Goal: Information Seeking & Learning: Learn about a topic

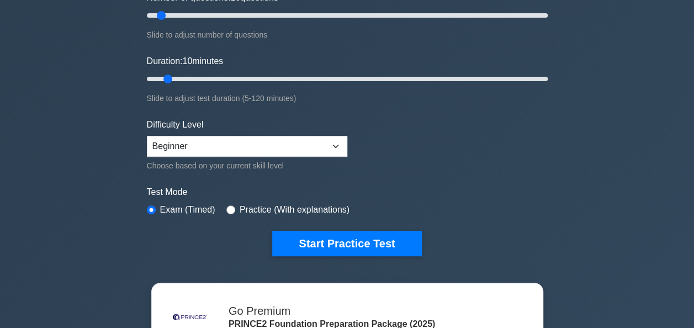
scroll to position [167, 0]
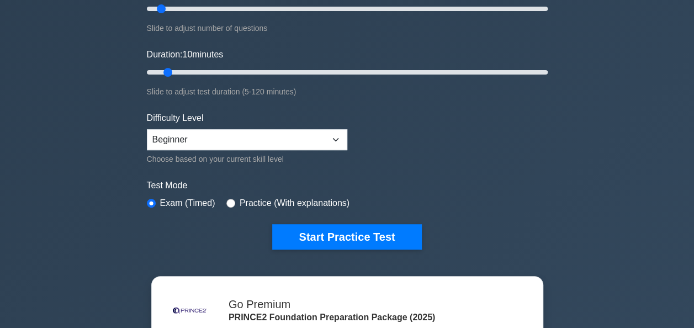
click at [226, 196] on div "Practice (With explanations)" at bounding box center [287, 202] width 123 height 13
click at [226, 199] on input "radio" at bounding box center [230, 203] width 9 height 9
radio input "true"
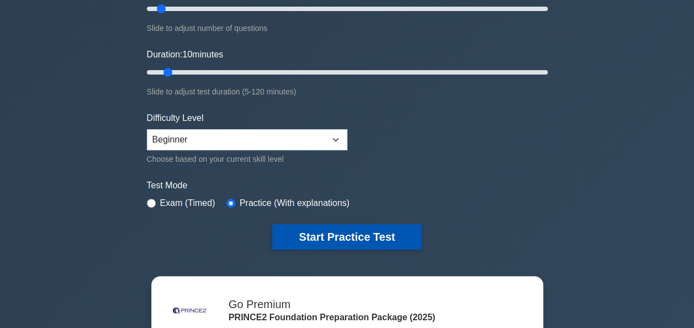
drag, startPoint x: 316, startPoint y: 247, endPoint x: 316, endPoint y: 241, distance: 6.6
click at [316, 241] on div ".st0{fill-rule:evenodd;clip-rule:evenodd;fill:#000041;} .st1{fill-rule:evenodd;…" at bounding box center [347, 72] width 414 height 407
click at [316, 241] on button "Start Practice Test" at bounding box center [346, 236] width 149 height 25
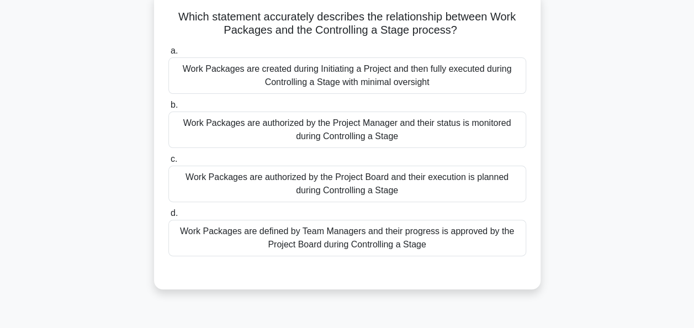
scroll to position [74, 0]
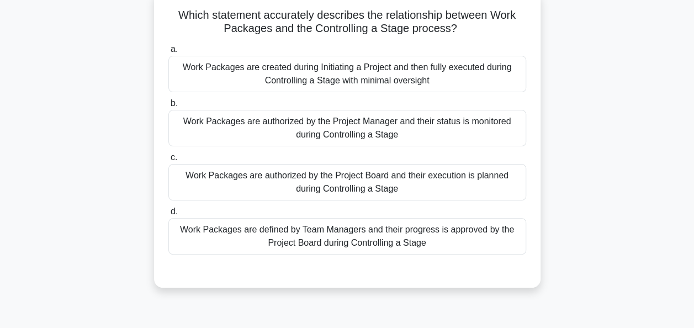
drag, startPoint x: 687, startPoint y: 82, endPoint x: 685, endPoint y: 66, distance: 16.0
click at [685, 66] on main "9:24 Stop PRINCE2 Foundation Intermediate 1/10 Which statement accurately descr…" at bounding box center [347, 241] width 694 height 561
drag, startPoint x: 685, startPoint y: 66, endPoint x: 572, endPoint y: 89, distance: 115.5
click at [572, 89] on div "Which statement accurately describes the relationship between Work Packages and…" at bounding box center [347, 146] width 629 height 310
click at [594, 95] on div "Which statement accurately describes the relationship between Work Packages and…" at bounding box center [347, 146] width 629 height 310
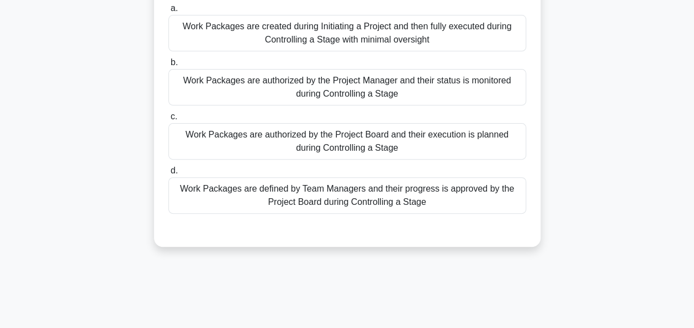
scroll to position [115, 0]
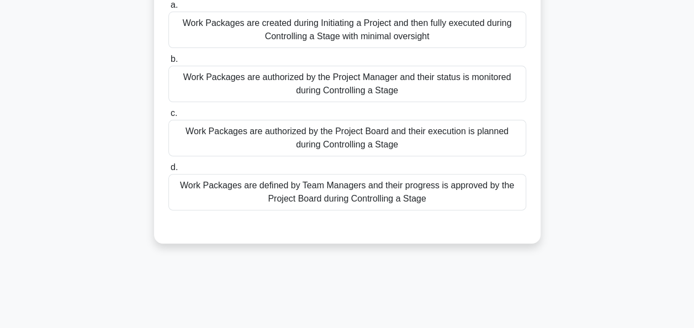
click at [349, 132] on div "Work Packages are authorized by the Project Board and their execution is planne…" at bounding box center [347, 138] width 358 height 36
click at [168, 117] on input "c. Work Packages are authorized by the Project Board and their execution is pla…" at bounding box center [168, 113] width 0 height 7
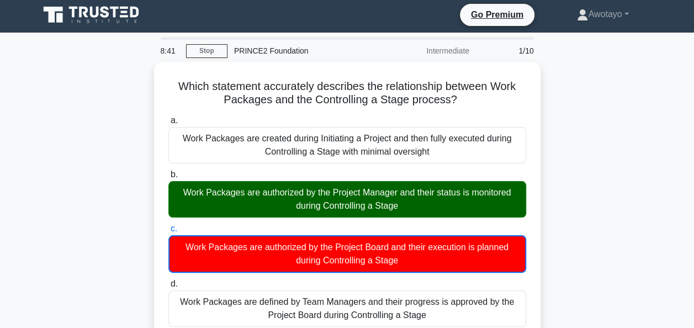
scroll to position [2, 0]
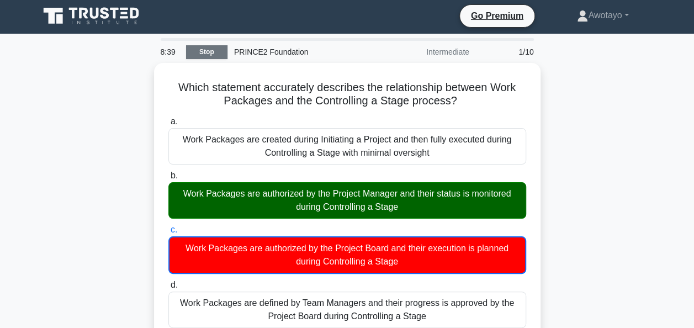
click at [207, 54] on link "Stop" at bounding box center [206, 52] width 41 height 14
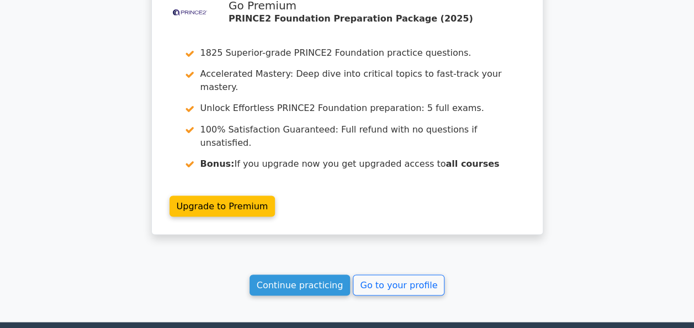
scroll to position [923, 0]
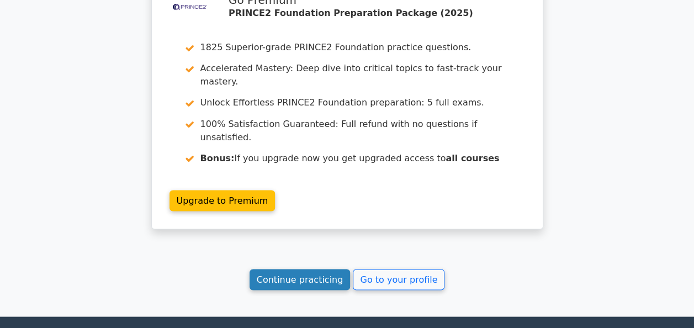
click at [306, 269] on link "Continue practicing" at bounding box center [299, 279] width 101 height 21
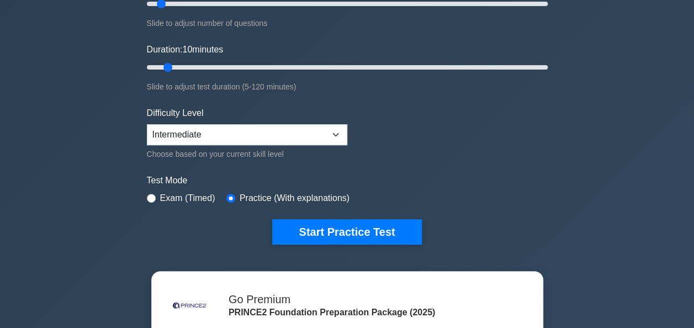
scroll to position [175, 0]
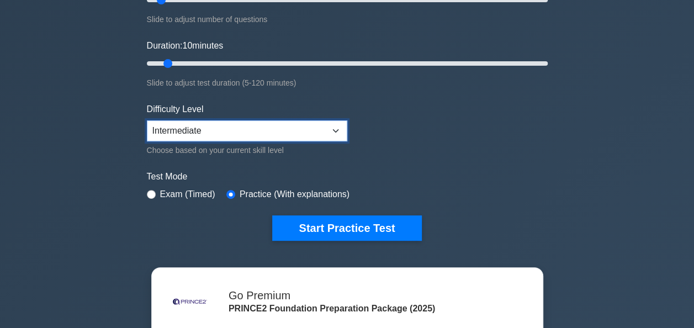
click at [332, 127] on select "Beginner Intermediate Expert" at bounding box center [247, 130] width 200 height 21
click at [147, 120] on select "Beginner Intermediate Expert" at bounding box center [247, 130] width 200 height 21
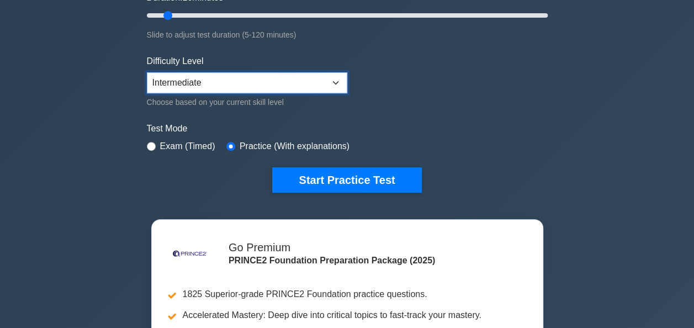
scroll to position [245, 0]
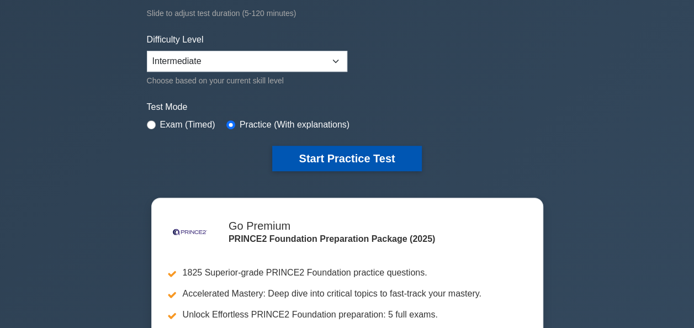
click at [353, 166] on button "Start Practice Test" at bounding box center [346, 158] width 149 height 25
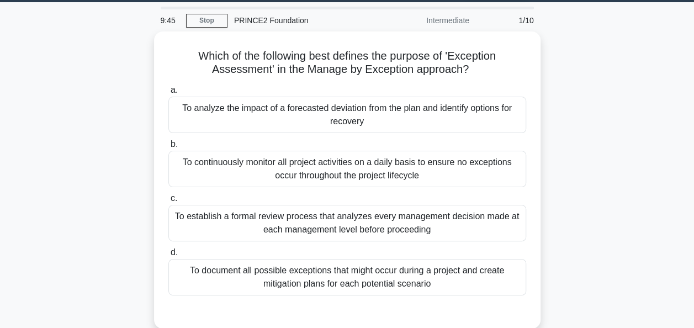
scroll to position [38, 0]
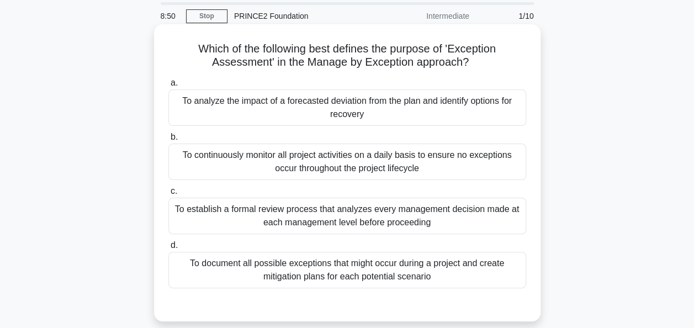
click at [364, 105] on div "To analyze the impact of a forecasted deviation from the plan and identify opti…" at bounding box center [347, 107] width 358 height 36
click at [168, 87] on input "a. To analyze the impact of a forecasted deviation from the plan and identify o…" at bounding box center [168, 82] width 0 height 7
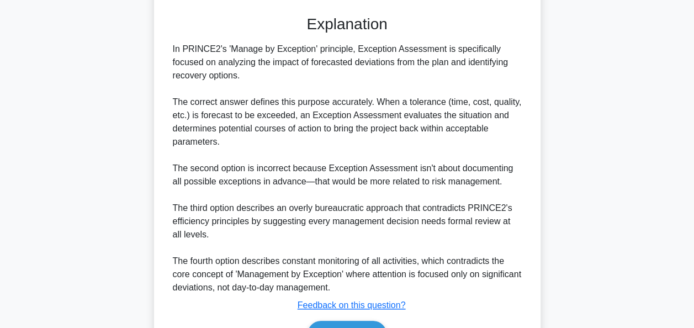
scroll to position [391, 0]
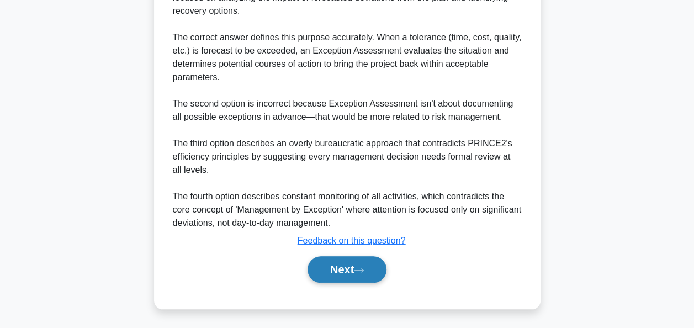
click at [367, 272] on button "Next" at bounding box center [346, 269] width 79 height 26
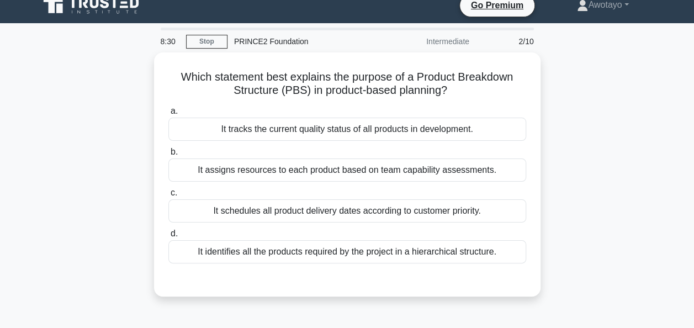
scroll to position [0, 0]
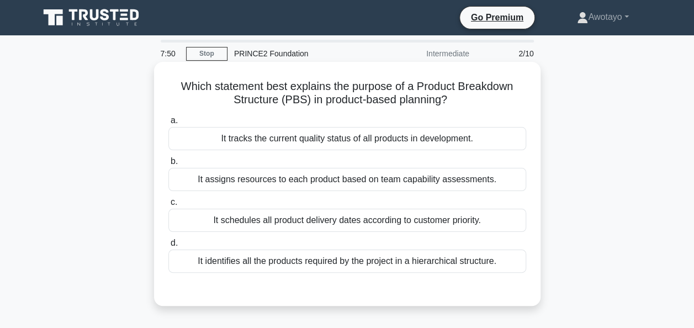
click at [408, 184] on div "It assigns resources to each product based on team capability assessments." at bounding box center [347, 179] width 358 height 23
click at [168, 165] on input "b. It assigns resources to each product based on team capability assessments." at bounding box center [168, 161] width 0 height 7
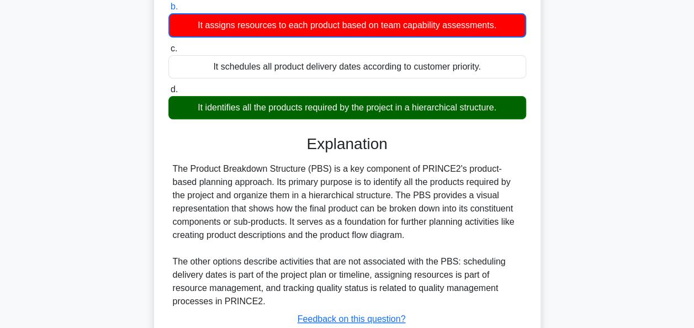
scroll to position [158, 0]
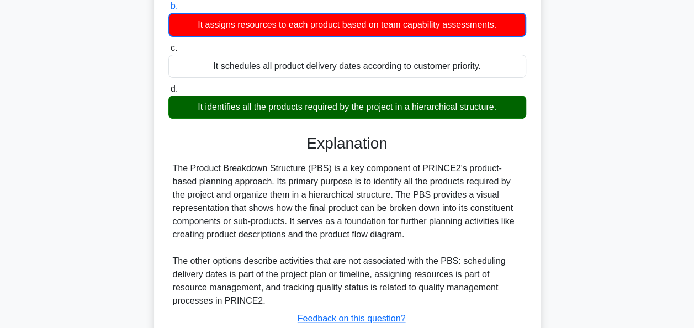
click at [683, 187] on main "7:32 Stop PRINCE2 Foundation Intermediate 2/10 Which statement best explains th…" at bounding box center [347, 157] width 694 height 561
click at [683, 187] on main "7:30 Stop PRINCE2 Foundation Intermediate 2/10 Which statement best explains th…" at bounding box center [347, 157] width 694 height 561
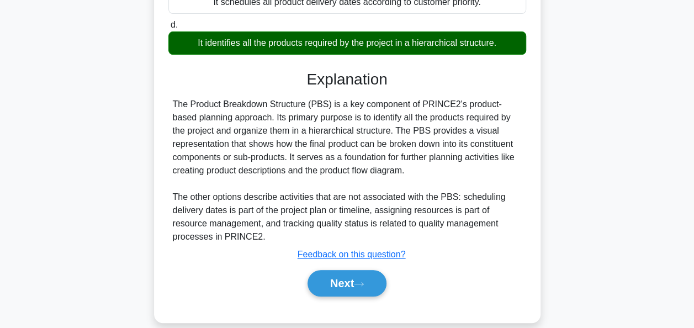
scroll to position [226, 0]
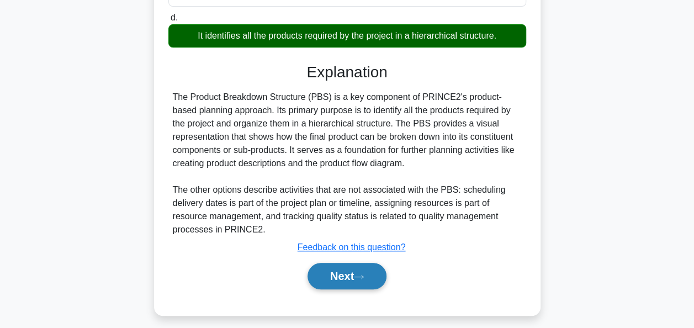
click at [357, 267] on button "Next" at bounding box center [346, 276] width 79 height 26
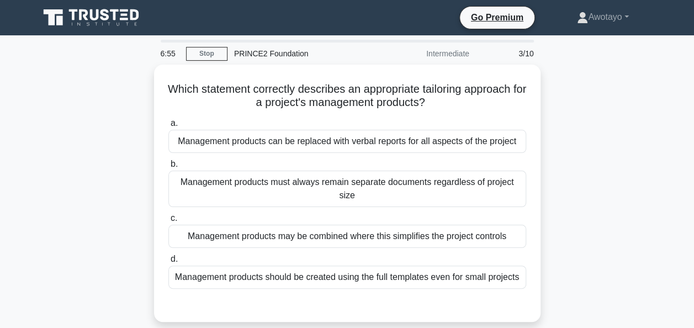
scroll to position [12, 0]
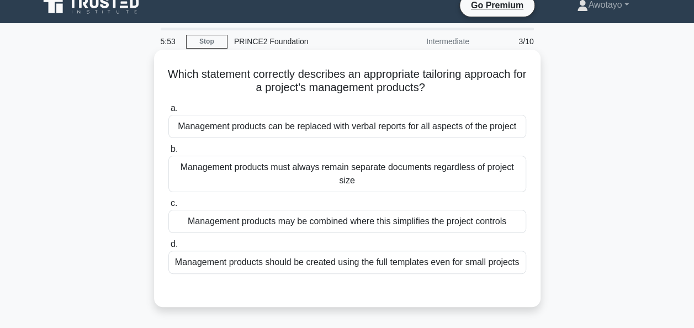
click at [359, 264] on div "Management products should be created using the full templates even for small p…" at bounding box center [347, 262] width 358 height 23
click at [168, 248] on input "d. Management products should be created using the full templates even for smal…" at bounding box center [168, 244] width 0 height 7
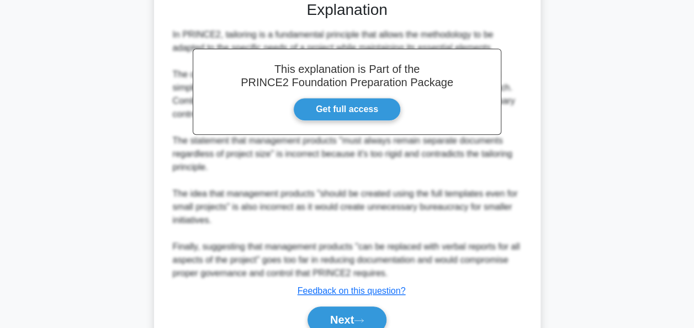
scroll to position [366, 0]
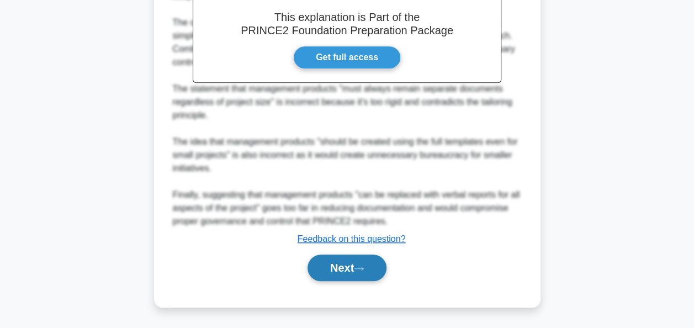
click at [339, 272] on button "Next" at bounding box center [346, 267] width 79 height 26
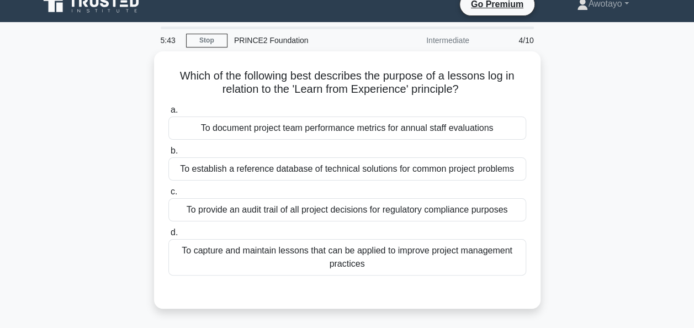
scroll to position [12, 0]
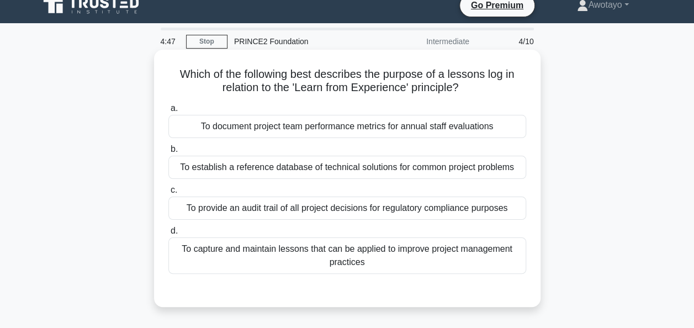
click at [391, 264] on div "To capture and maintain lessons that can be applied to improve project manageme…" at bounding box center [347, 255] width 358 height 36
click at [168, 235] on input "d. To capture and maintain lessons that can be applied to improve project manag…" at bounding box center [168, 230] width 0 height 7
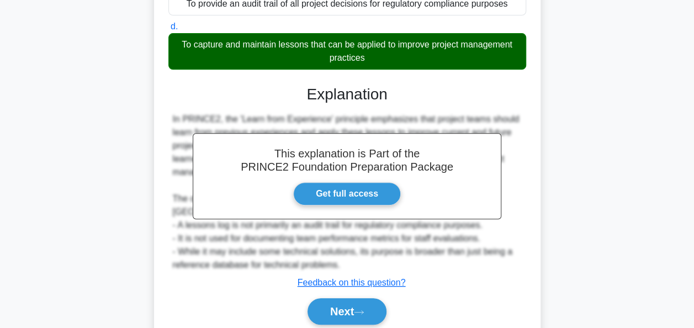
scroll to position [224, 0]
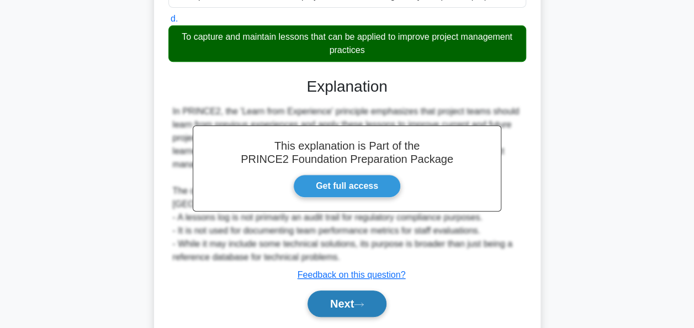
click at [342, 290] on button "Next" at bounding box center [346, 303] width 79 height 26
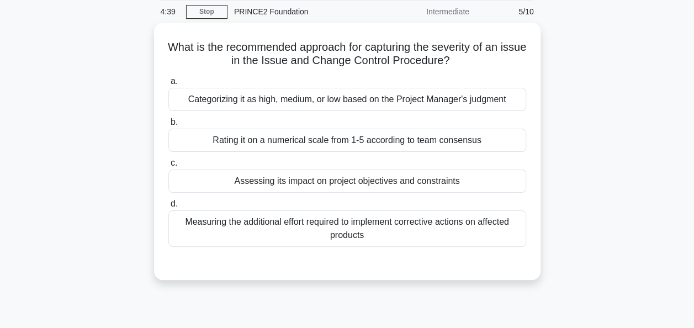
scroll to position [41, 0]
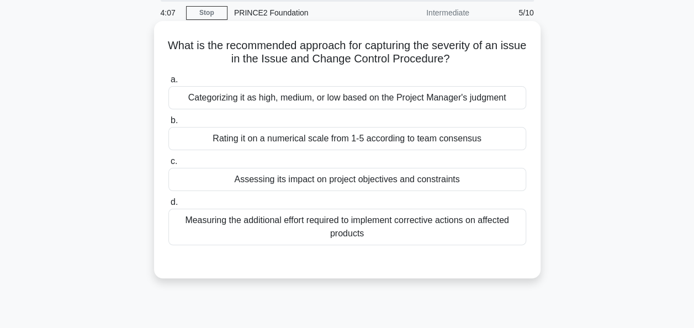
click at [444, 187] on div "Assessing its impact on project objectives and constraints" at bounding box center [347, 179] width 358 height 23
click at [168, 165] on input "c. Assessing its impact on project objectives and constraints" at bounding box center [168, 161] width 0 height 7
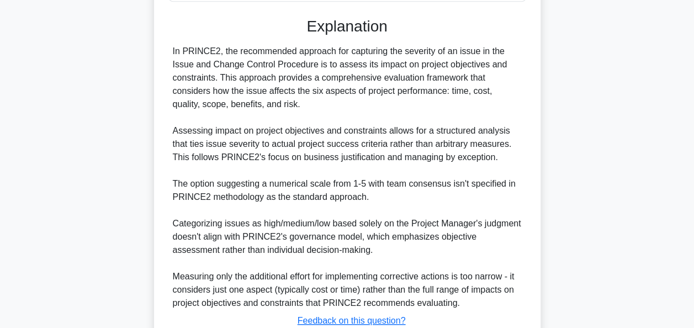
scroll to position [364, 0]
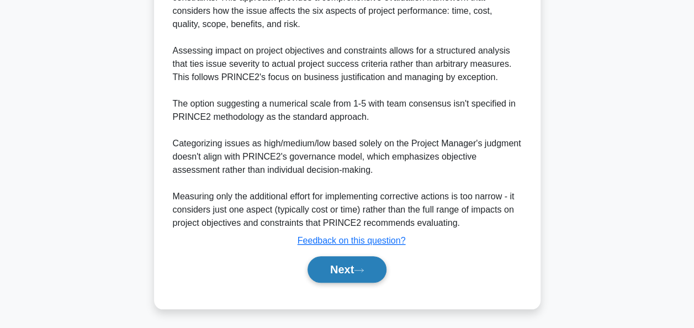
click at [327, 270] on button "Next" at bounding box center [346, 269] width 79 height 26
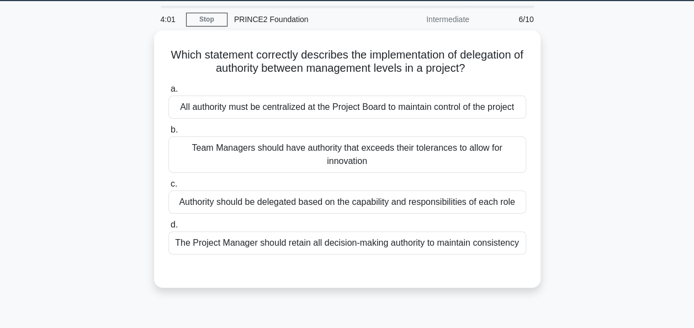
scroll to position [20, 0]
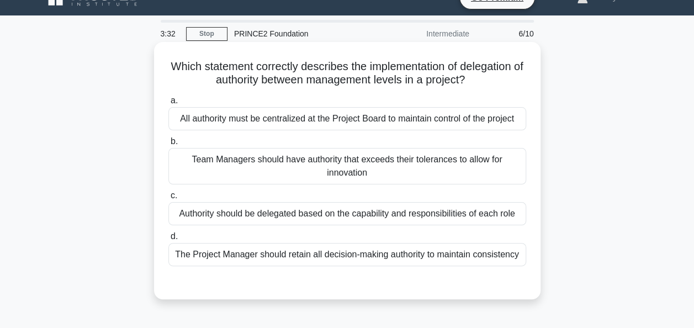
click at [432, 126] on div "All authority must be centralized at the Project Board to maintain control of t…" at bounding box center [347, 118] width 358 height 23
click at [168, 104] on input "a. All authority must be centralized at the Project Board to maintain control o…" at bounding box center [168, 100] width 0 height 7
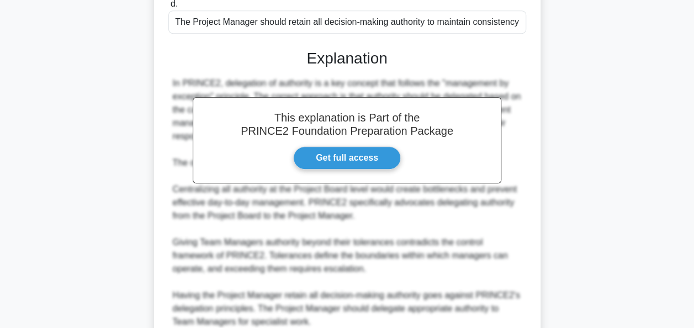
scroll to position [366, 0]
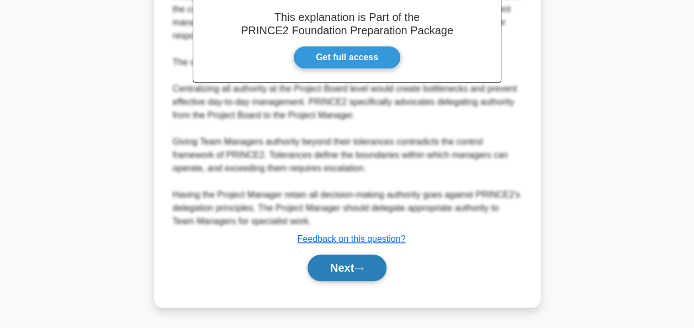
click at [368, 258] on button "Next" at bounding box center [346, 267] width 79 height 26
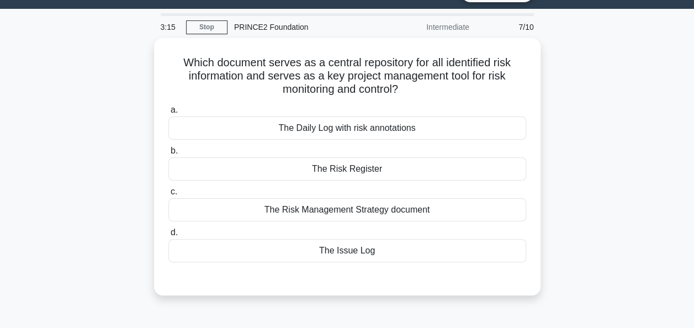
scroll to position [23, 0]
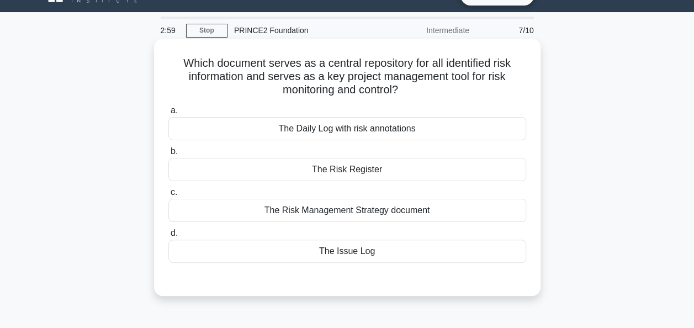
click at [344, 173] on div "The Risk Register" at bounding box center [347, 169] width 358 height 23
click at [168, 155] on input "b. The Risk Register" at bounding box center [168, 151] width 0 height 7
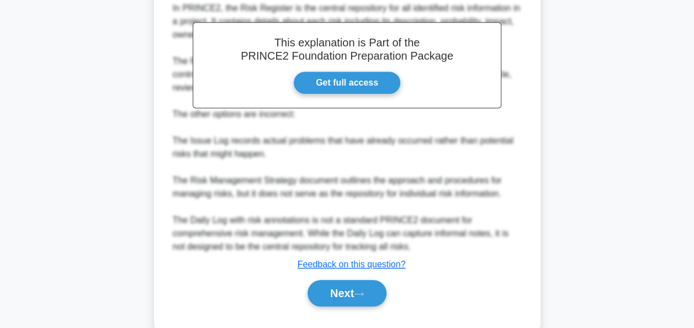
scroll to position [340, 0]
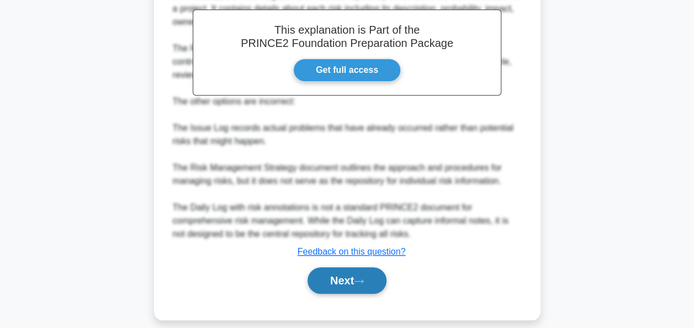
click at [334, 279] on button "Next" at bounding box center [346, 280] width 79 height 26
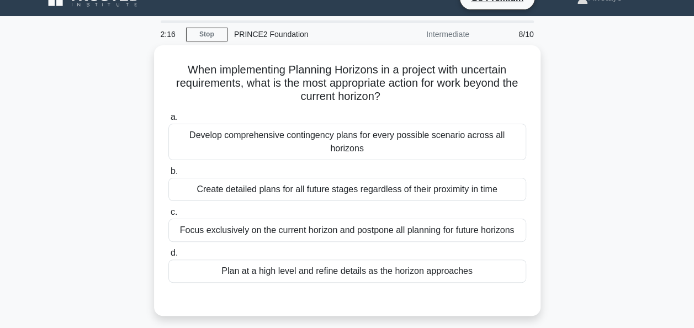
scroll to position [20, 0]
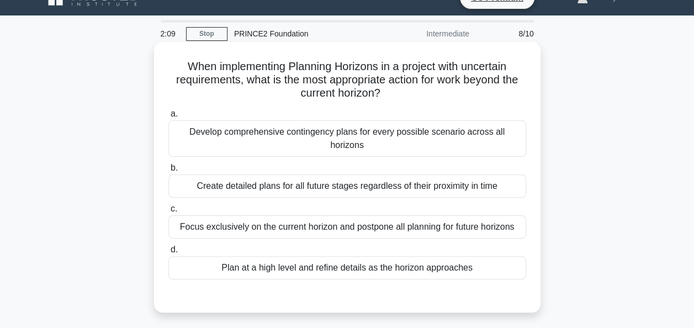
click at [428, 260] on div "Plan at a high level and refine details as the horizon approaches" at bounding box center [347, 267] width 358 height 23
click at [168, 253] on input "d. Plan at a high level and refine details as the horizon approaches" at bounding box center [168, 249] width 0 height 7
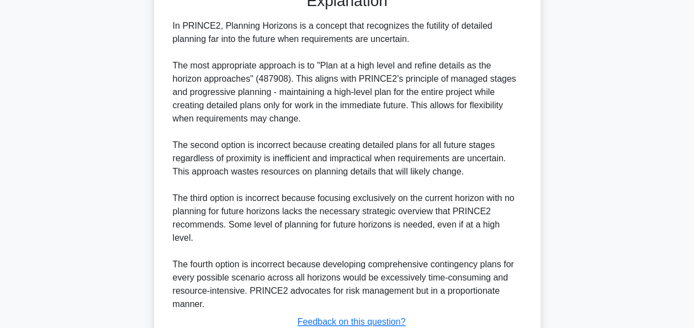
scroll to position [377, 0]
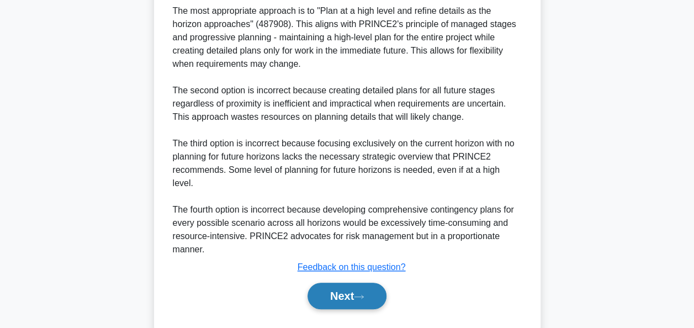
click at [339, 283] on button "Next" at bounding box center [346, 296] width 79 height 26
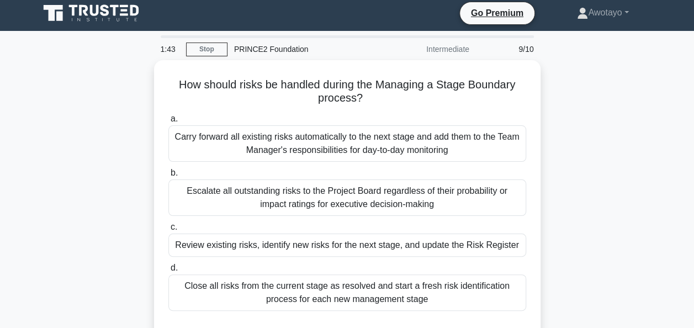
scroll to position [26, 0]
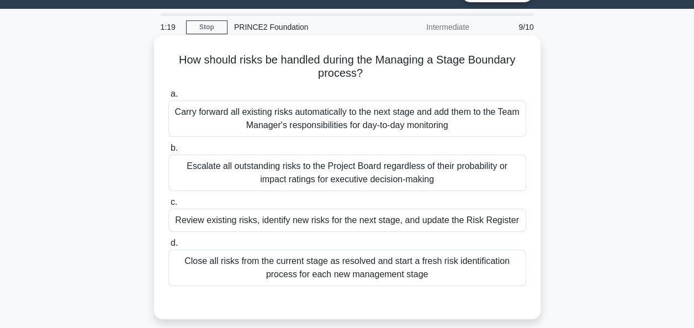
click at [437, 225] on div "Review existing risks, identify new risks for the next stage, and update the Ri…" at bounding box center [347, 220] width 358 height 23
click at [168, 206] on input "c. Review existing risks, identify new risks for the next stage, and update the…" at bounding box center [168, 202] width 0 height 7
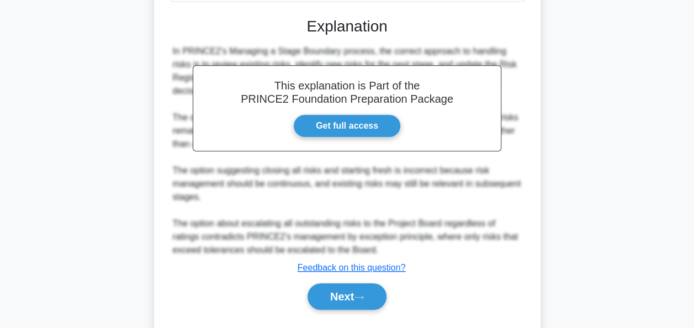
scroll to position [351, 0]
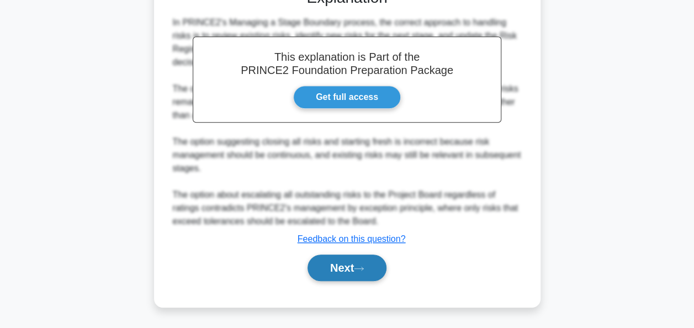
click at [379, 264] on button "Next" at bounding box center [346, 267] width 79 height 26
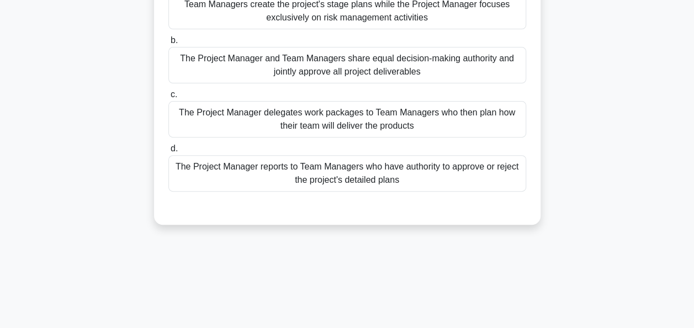
scroll to position [151, 0]
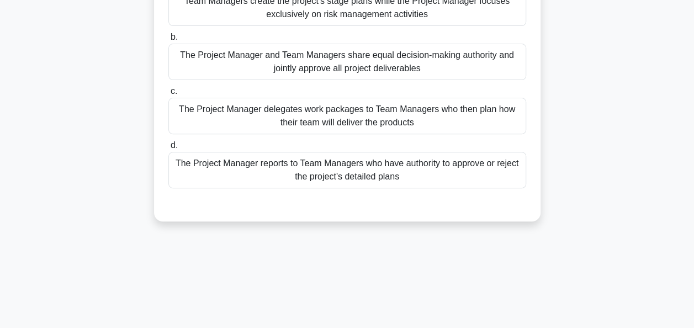
click at [422, 116] on div "The Project Manager delegates work packages to Team Managers who then plan how …" at bounding box center [347, 116] width 358 height 36
click at [168, 95] on input "c. The Project Manager delegates work packages to Team Managers who then plan h…" at bounding box center [168, 91] width 0 height 7
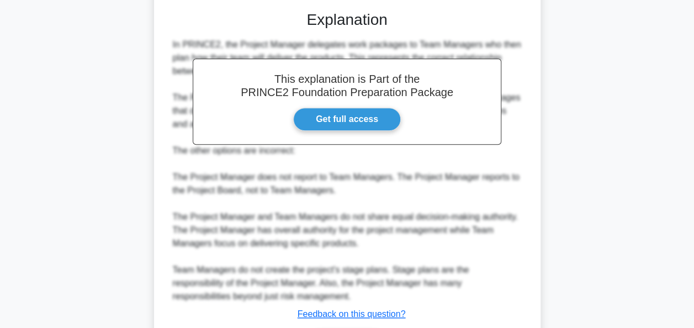
scroll to position [417, 0]
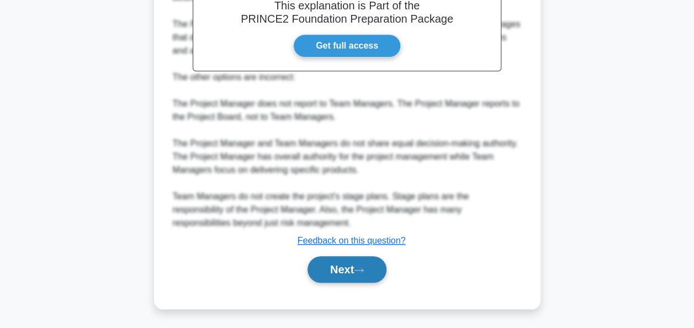
click at [384, 274] on button "Next" at bounding box center [346, 269] width 79 height 26
click at [355, 270] on button "Next" at bounding box center [346, 269] width 79 height 26
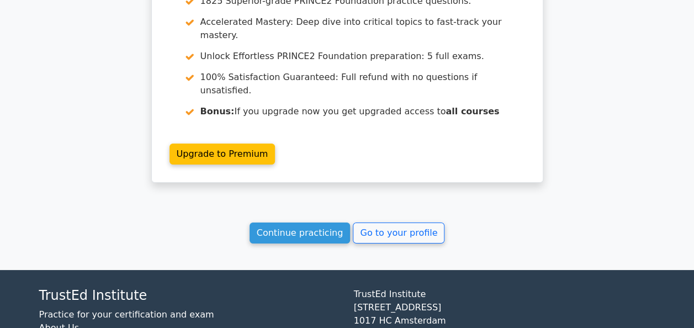
scroll to position [1977, 0]
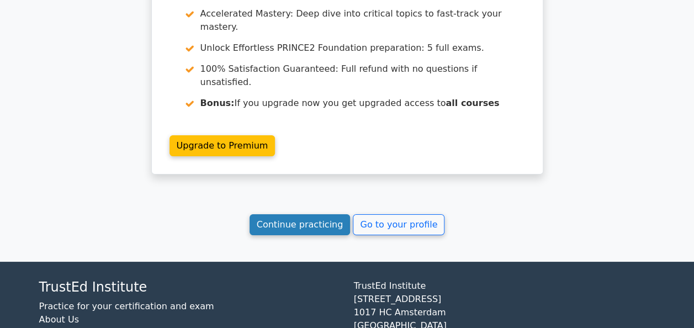
click at [318, 214] on link "Continue practicing" at bounding box center [299, 224] width 101 height 21
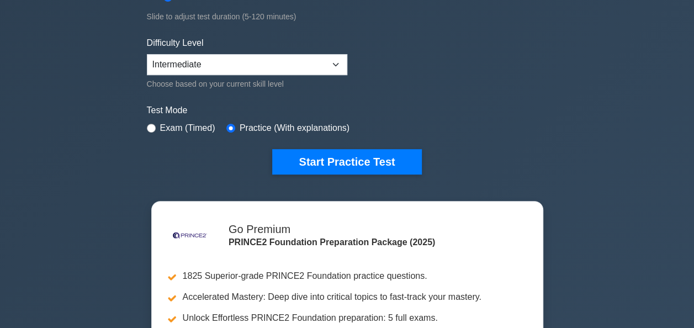
scroll to position [280, 0]
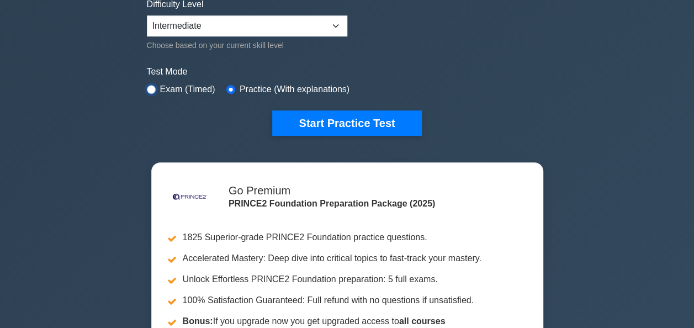
click at [150, 88] on input "radio" at bounding box center [151, 89] width 9 height 9
radio input "true"
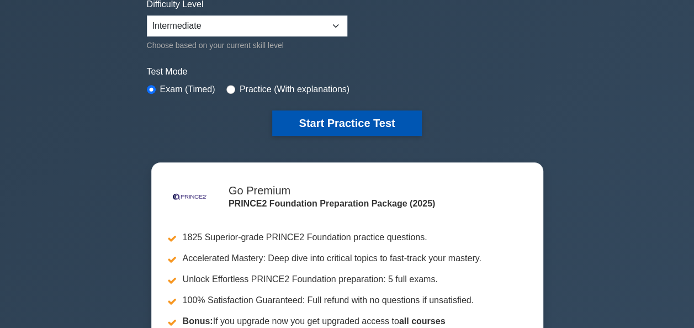
click at [307, 125] on button "Start Practice Test" at bounding box center [346, 122] width 149 height 25
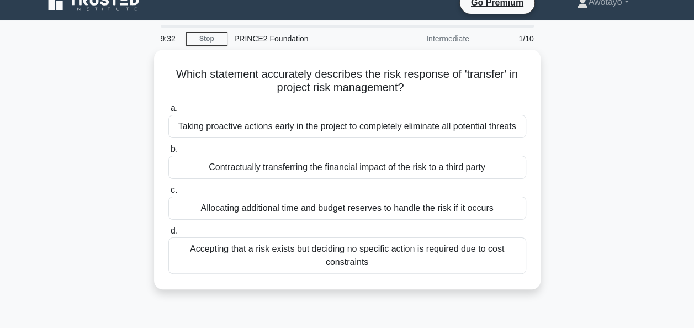
scroll to position [15, 0]
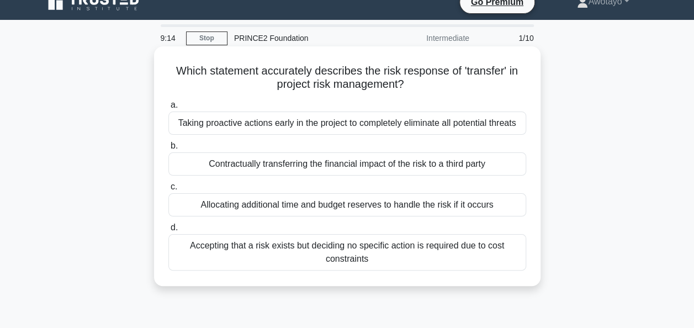
click at [340, 164] on div "Contractually transferring the financial impact of the risk to a third party" at bounding box center [347, 163] width 358 height 23
click at [168, 150] on input "b. Contractually transferring the financial impact of the risk to a third party" at bounding box center [168, 145] width 0 height 7
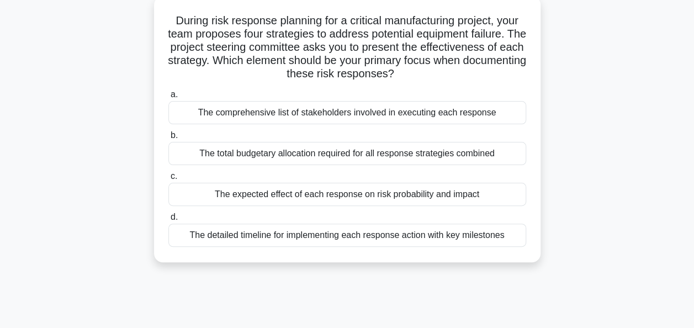
scroll to position [68, 0]
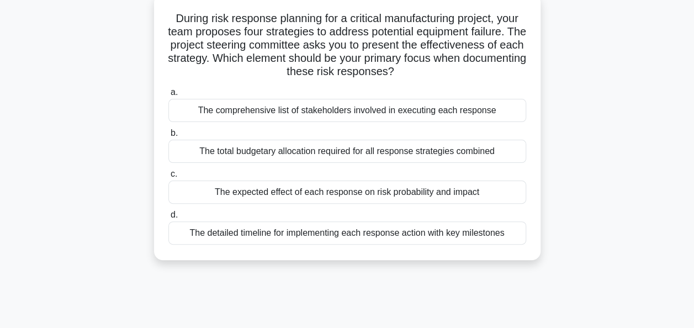
click at [369, 190] on div "The expected effect of each response on risk probability and impact" at bounding box center [347, 191] width 358 height 23
click at [168, 178] on input "c. The expected effect of each response on risk probability and impact" at bounding box center [168, 174] width 0 height 7
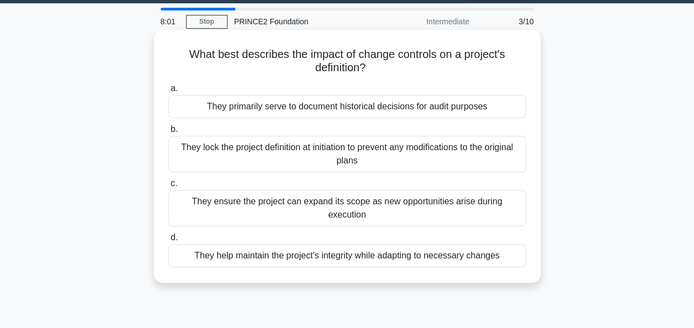
scroll to position [0, 0]
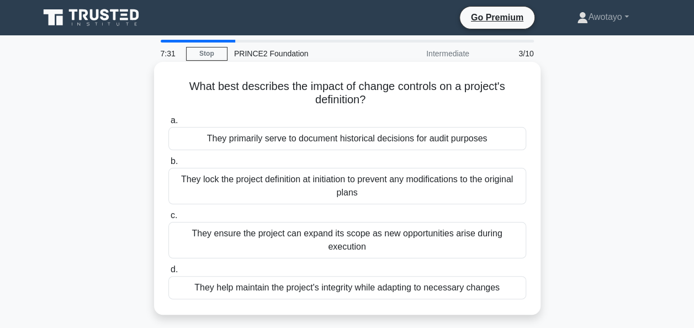
click at [323, 281] on div "They help maintain the project's integrity while adapting to necessary changes" at bounding box center [347, 287] width 358 height 23
click at [168, 273] on input "d. They help maintain the project's integrity while adapting to necessary chang…" at bounding box center [168, 269] width 0 height 7
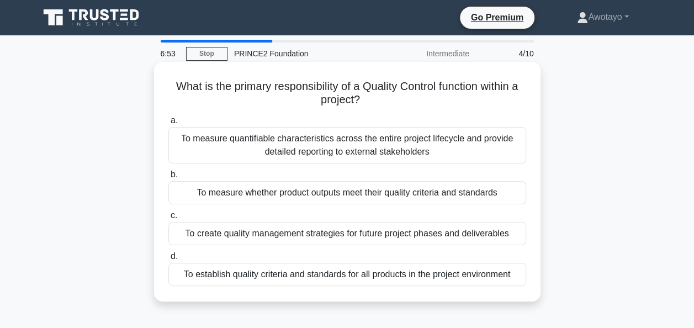
click at [472, 279] on div "To establish quality criteria and standards for all products in the project env…" at bounding box center [347, 274] width 358 height 23
click at [168, 260] on input "d. To establish quality criteria and standards for all products in the project …" at bounding box center [168, 256] width 0 height 7
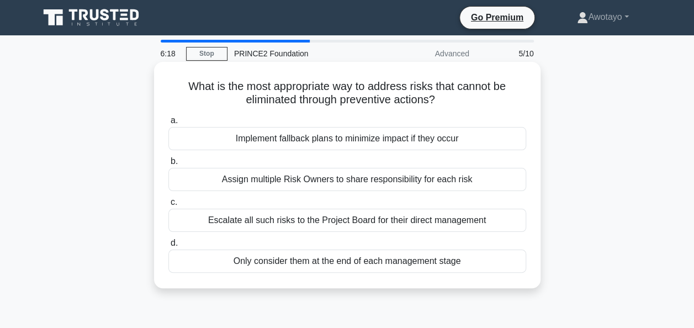
click at [378, 226] on div "Escalate all such risks to the Project Board for their direct management" at bounding box center [347, 220] width 358 height 23
click at [168, 206] on input "c. Escalate all such risks to the Project Board for their direct management" at bounding box center [168, 202] width 0 height 7
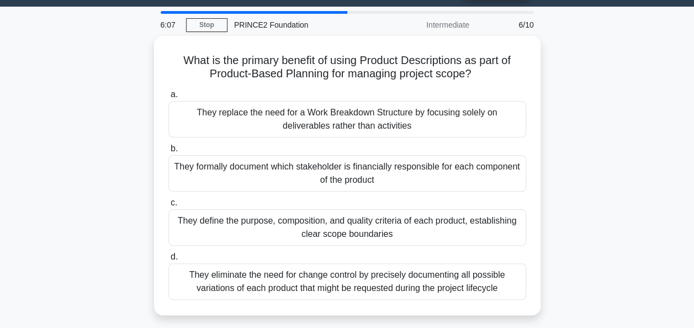
scroll to position [30, 0]
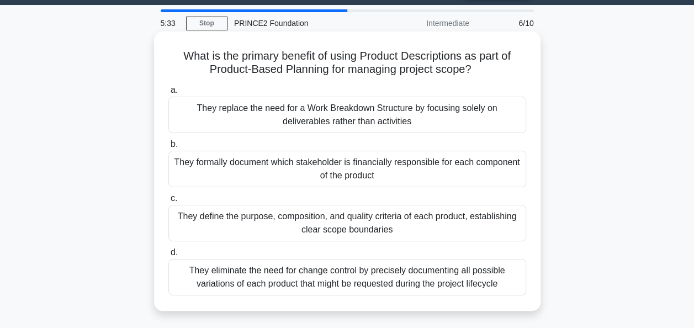
click at [427, 227] on div "They define the purpose, composition, and quality criteria of each product, est…" at bounding box center [347, 223] width 358 height 36
click at [168, 202] on input "c. They define the purpose, composition, and quality criteria of each product, …" at bounding box center [168, 198] width 0 height 7
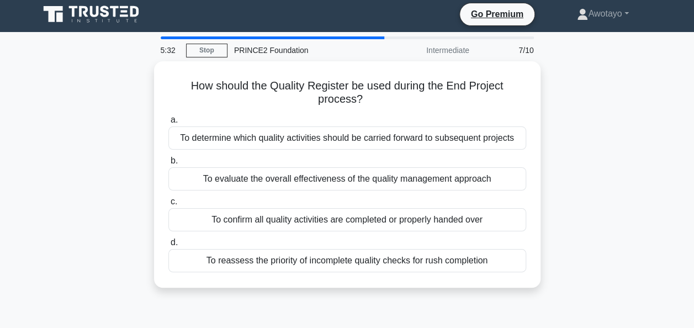
scroll to position [0, 0]
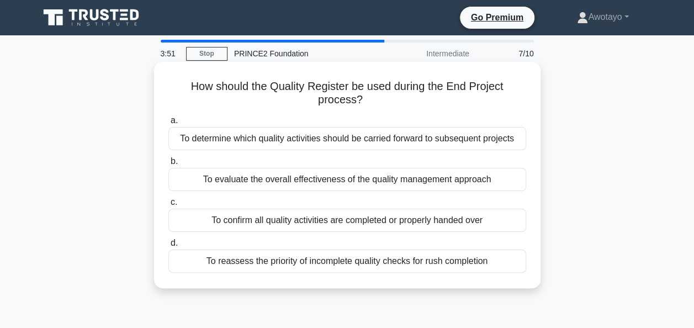
click at [386, 224] on div "To confirm all quality activities are completed or properly handed over" at bounding box center [347, 220] width 358 height 23
click at [168, 206] on input "c. To confirm all quality activities are completed or properly handed over" at bounding box center [168, 202] width 0 height 7
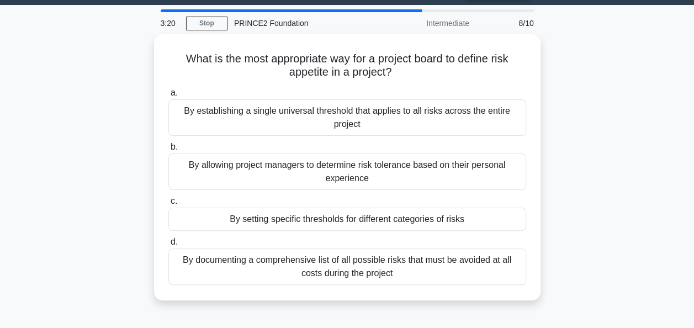
scroll to position [32, 0]
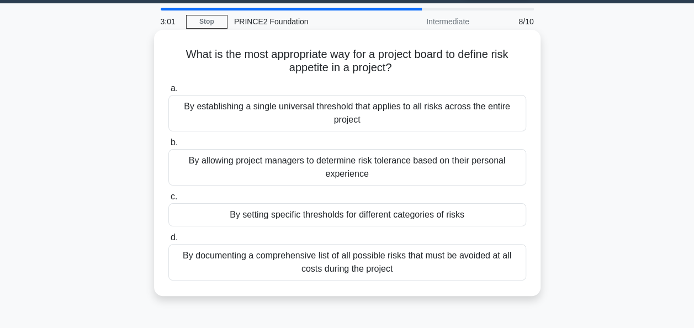
click at [389, 216] on div "By setting specific thresholds for different categories of risks" at bounding box center [347, 214] width 358 height 23
click at [168, 200] on input "c. By setting specific thresholds for different categories of risks" at bounding box center [168, 196] width 0 height 7
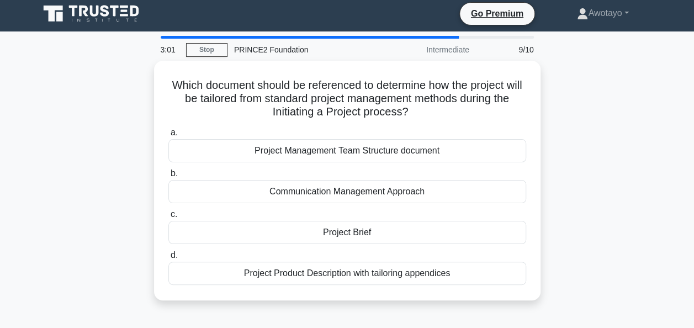
scroll to position [0, 0]
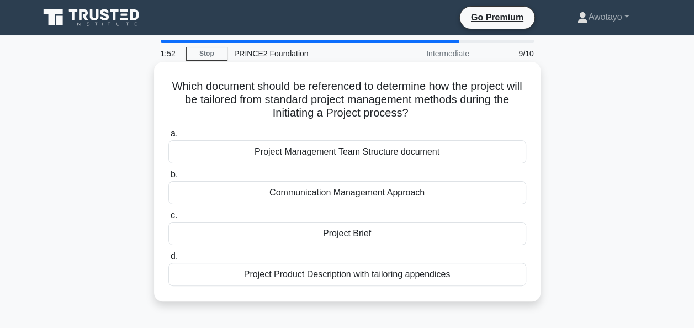
click at [395, 242] on div "Project Brief" at bounding box center [347, 233] width 358 height 23
click at [168, 219] on input "c. Project Brief" at bounding box center [168, 215] width 0 height 7
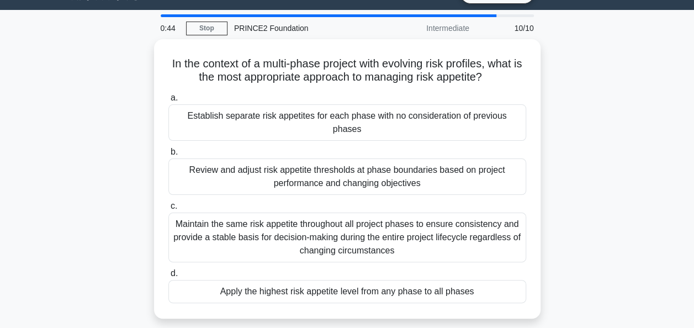
scroll to position [26, 0]
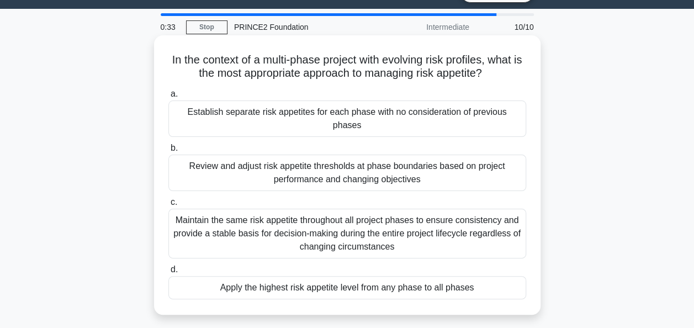
click at [397, 168] on div "Review and adjust risk appetite thresholds at phase boundaries based on project…" at bounding box center [347, 173] width 358 height 36
click at [168, 152] on input "b. Review and adjust risk appetite thresholds at phase boundaries based on proj…" at bounding box center [168, 148] width 0 height 7
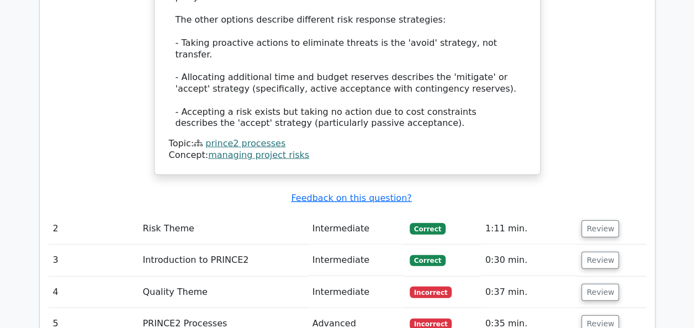
scroll to position [1275, 0]
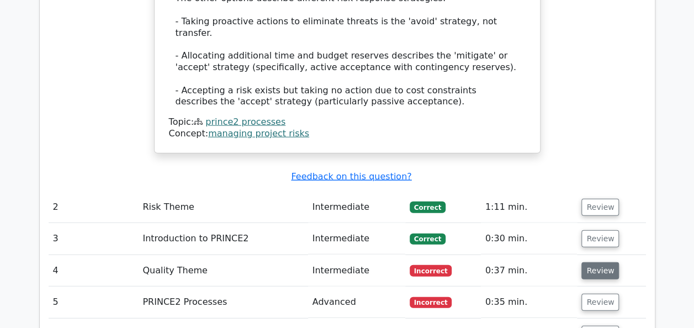
click at [588, 262] on button "Review" at bounding box center [600, 270] width 38 height 17
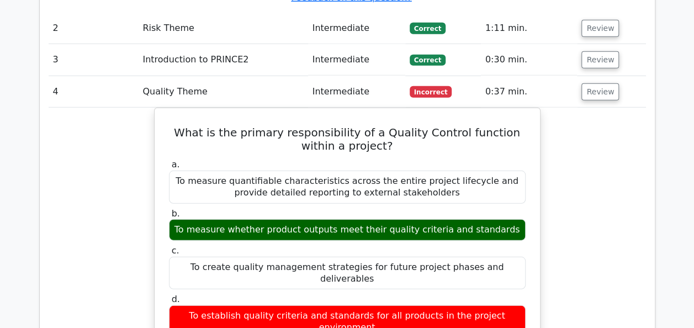
scroll to position [1507, 0]
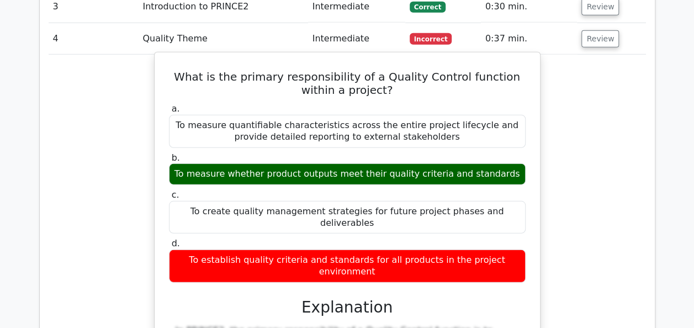
drag, startPoint x: 164, startPoint y: 12, endPoint x: 522, endPoint y: 179, distance: 395.0
click at [522, 179] on div "What is the primary responsibility of a Quality Control function within a proje…" at bounding box center [347, 326] width 376 height 539
copy div "What is the primary responsibility of a Quality Control function within a proje…"
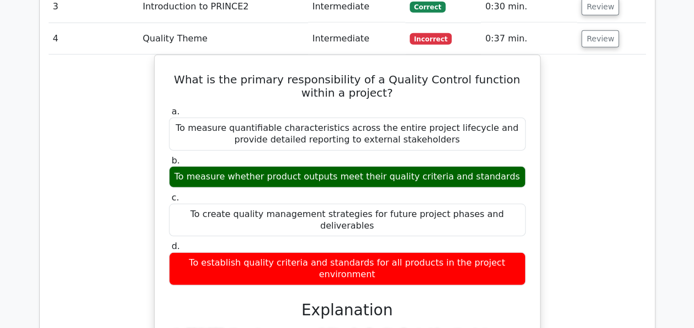
click at [648, 131] on div "Question Analysis Question # Topic Difficulty Result Time Spent Action 1 PRINCE…" at bounding box center [347, 65] width 615 height 1568
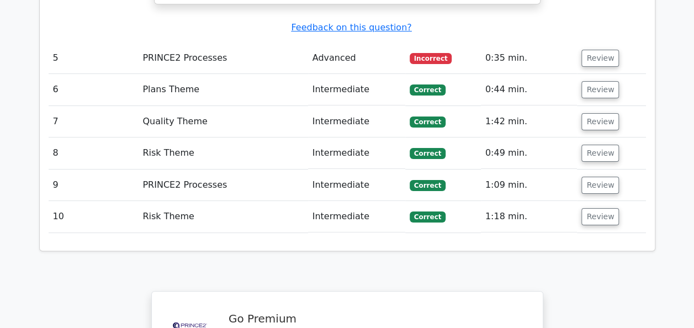
scroll to position [1957, 0]
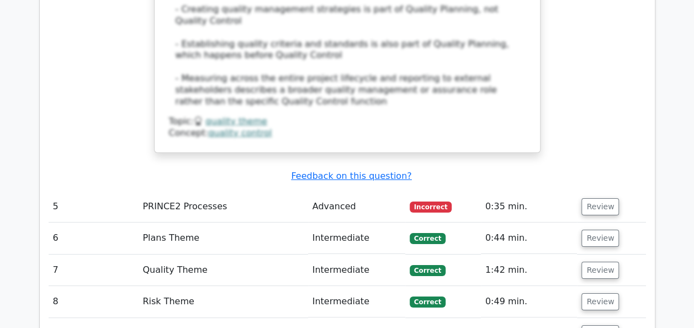
click at [437, 191] on td "Incorrect" at bounding box center [443, 206] width 76 height 31
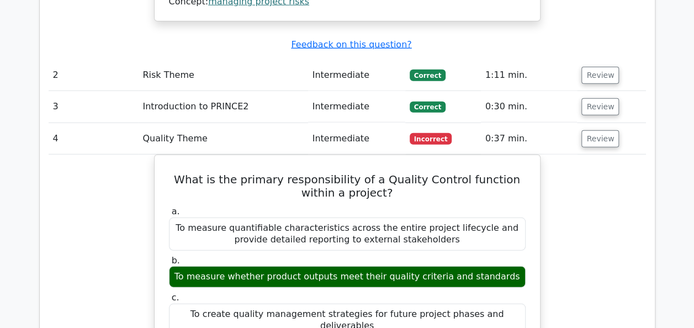
scroll to position [1400, 0]
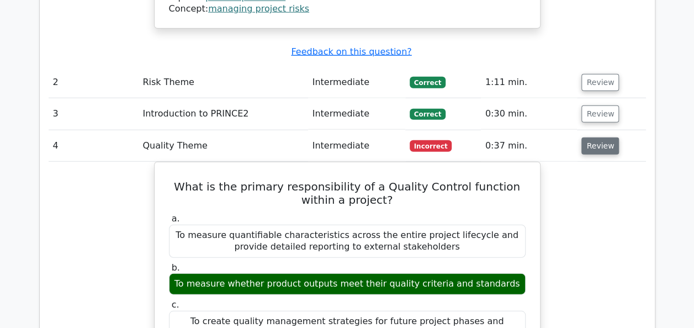
click at [593, 137] on button "Review" at bounding box center [600, 145] width 38 height 17
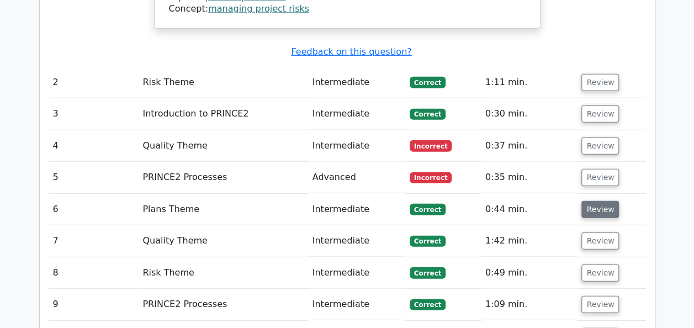
click at [592, 201] on button "Review" at bounding box center [600, 209] width 38 height 17
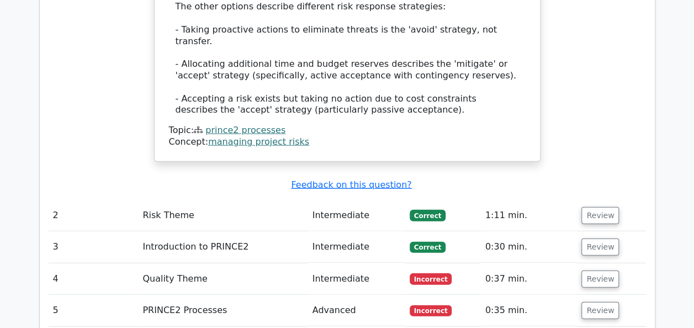
scroll to position [1324, 0]
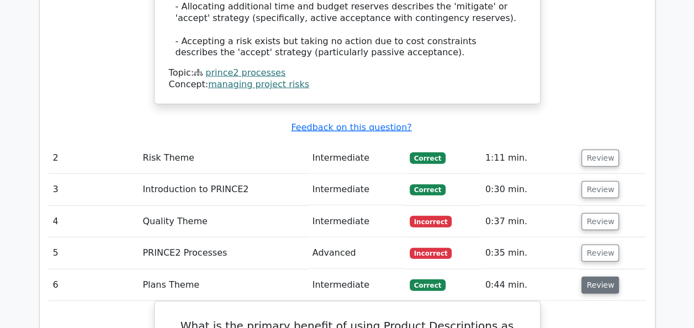
click at [593, 276] on button "Review" at bounding box center [600, 284] width 38 height 17
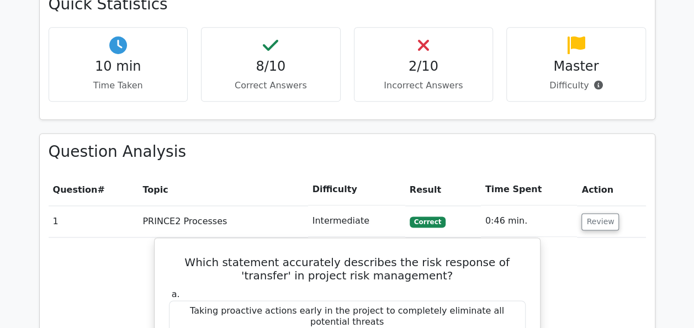
scroll to position [748, 0]
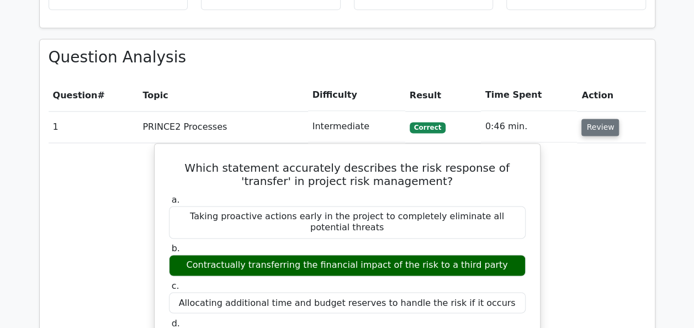
click at [589, 119] on button "Review" at bounding box center [600, 127] width 38 height 17
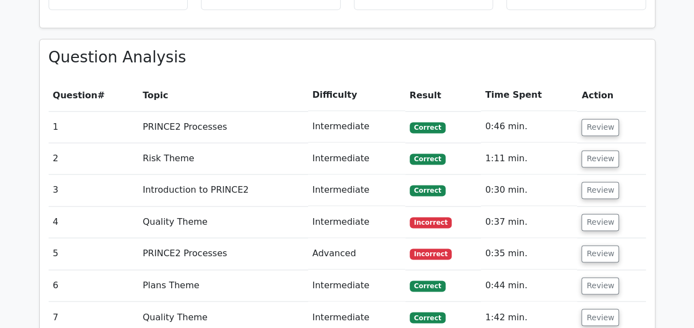
drag, startPoint x: 696, startPoint y: 175, endPoint x: 500, endPoint y: 44, distance: 236.3
click at [500, 44] on div "Question Analysis Question # Topic Difficulty Result Time Spent Action 1 PRINCE…" at bounding box center [347, 242] width 615 height 407
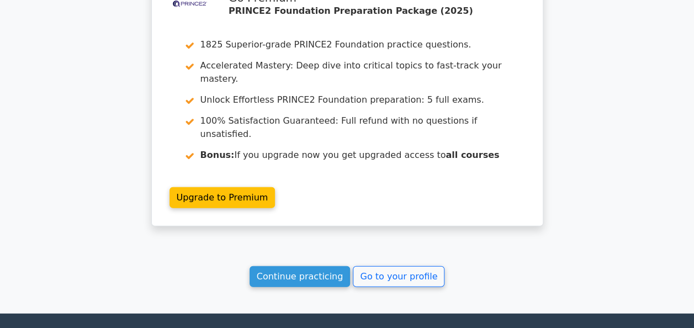
scroll to position [1314, 0]
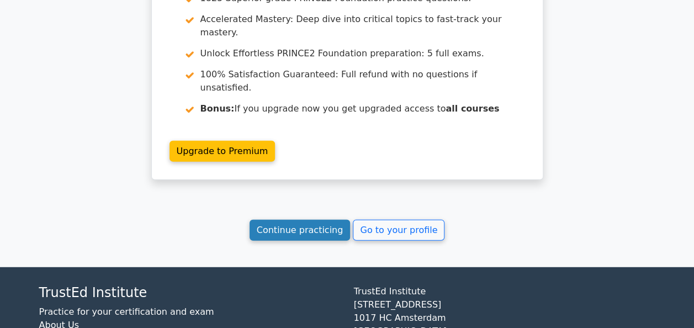
click at [315, 220] on link "Continue practicing" at bounding box center [299, 230] width 101 height 21
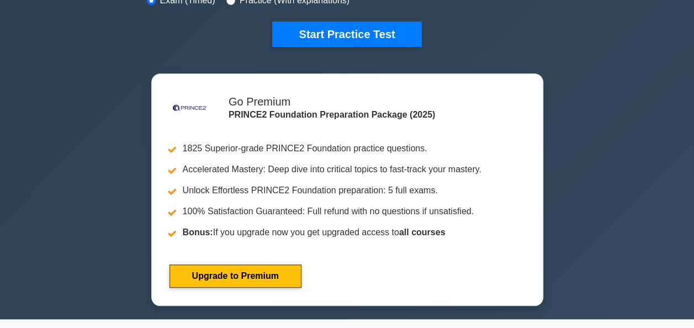
scroll to position [259, 0]
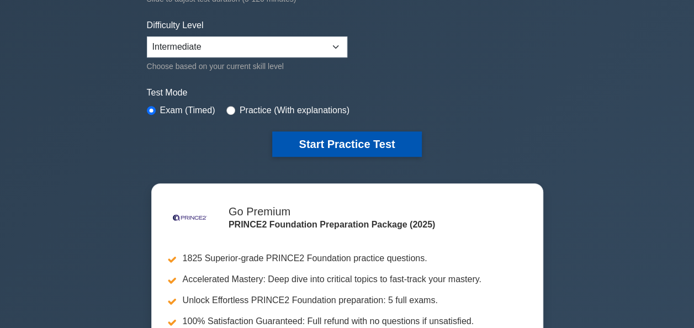
click at [361, 148] on button "Start Practice Test" at bounding box center [346, 143] width 149 height 25
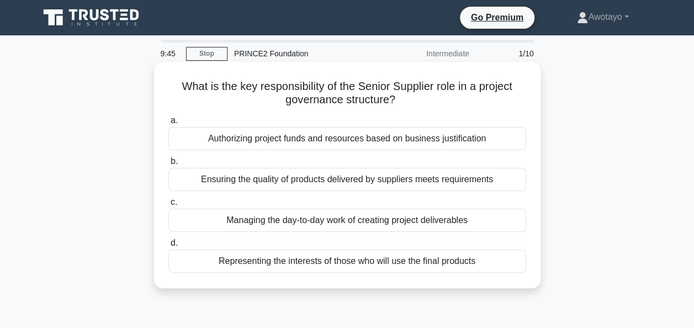
click at [418, 177] on div "Ensuring the quality of products delivered by suppliers meets requirements" at bounding box center [347, 179] width 358 height 23
click at [168, 165] on input "b. Ensuring the quality of products delivered by suppliers meets requirements" at bounding box center [168, 161] width 0 height 7
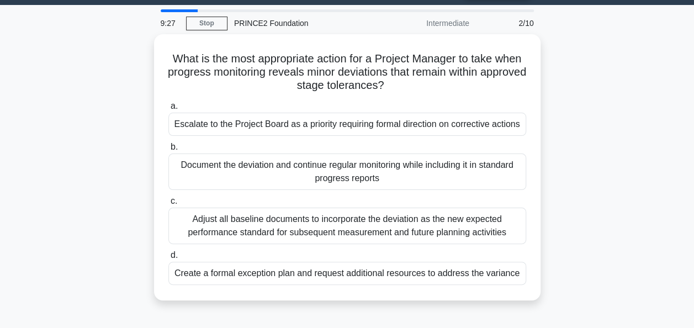
scroll to position [32, 0]
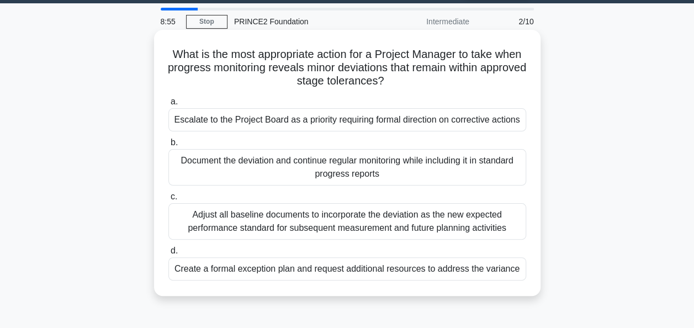
click at [436, 167] on div "Document the deviation and continue regular monitoring while including it in st…" at bounding box center [347, 167] width 358 height 36
click at [168, 146] on input "b. Document the deviation and continue regular monitoring while including it in…" at bounding box center [168, 142] width 0 height 7
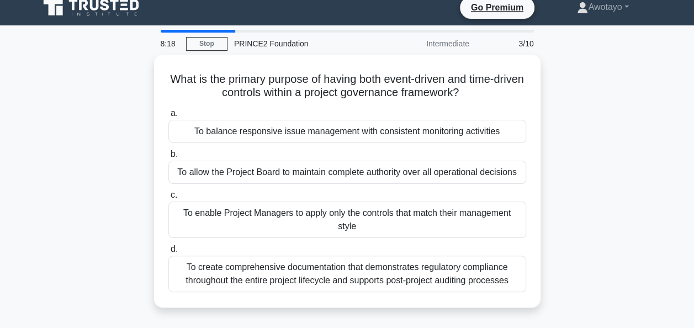
scroll to position [12, 0]
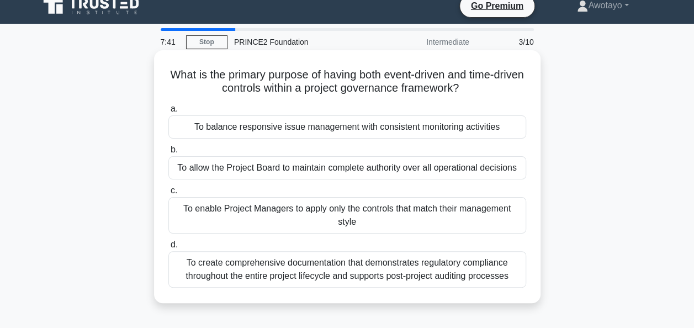
click at [414, 127] on div "To balance responsive issue management with consistent monitoring activities" at bounding box center [347, 126] width 358 height 23
click at [168, 113] on input "a. To balance responsive issue management with consistent monitoring activities" at bounding box center [168, 108] width 0 height 7
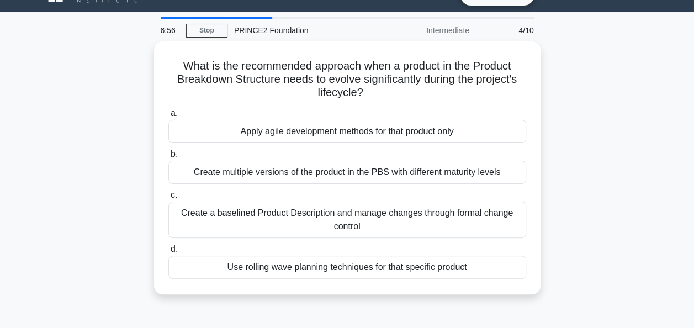
scroll to position [30, 0]
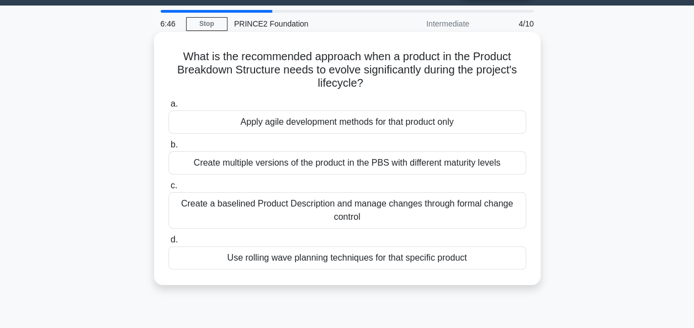
click at [364, 206] on div "Create a baselined Product Description and manage changes through formal change…" at bounding box center [347, 210] width 358 height 36
click at [168, 189] on input "c. Create a baselined Product Description and manage changes through formal cha…" at bounding box center [168, 185] width 0 height 7
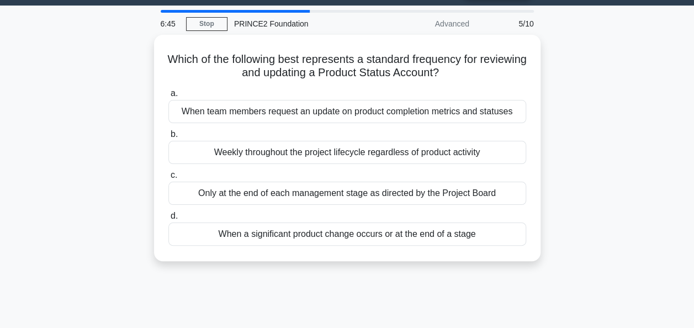
scroll to position [0, 0]
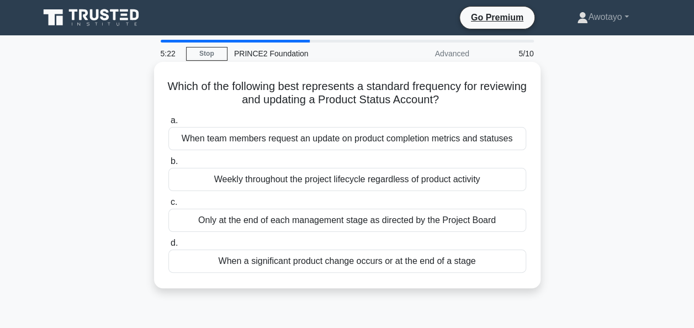
click at [457, 182] on div "Weekly throughout the project lifecycle regardless of product activity" at bounding box center [347, 179] width 358 height 23
click at [168, 165] on input "b. Weekly throughout the project lifecycle regardless of product activity" at bounding box center [168, 161] width 0 height 7
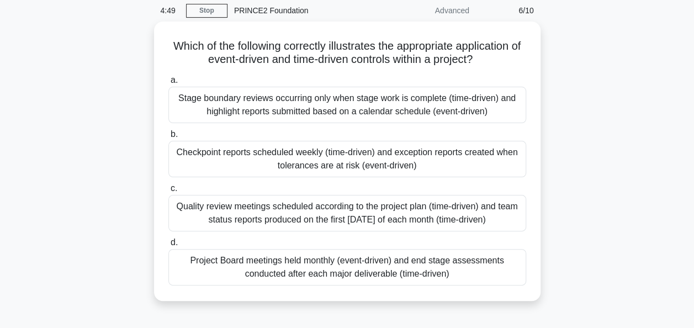
scroll to position [45, 0]
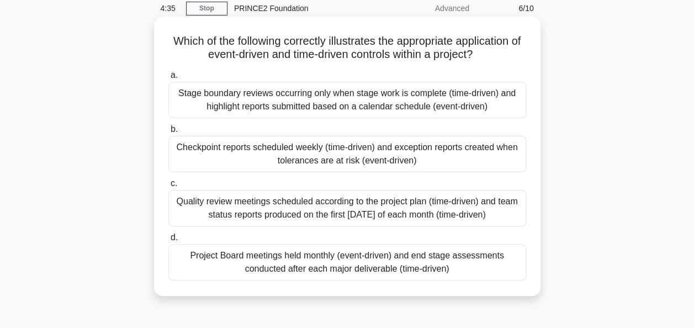
click at [382, 147] on div "Checkpoint reports scheduled weekly (time-driven) and exception reports created…" at bounding box center [347, 154] width 358 height 36
click at [168, 133] on input "b. Checkpoint reports scheduled weekly (time-driven) and exception reports crea…" at bounding box center [168, 129] width 0 height 7
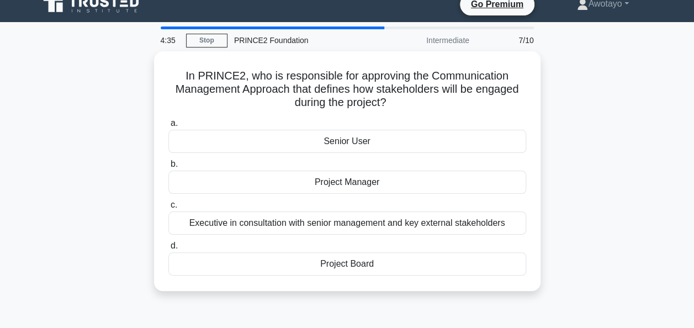
scroll to position [0, 0]
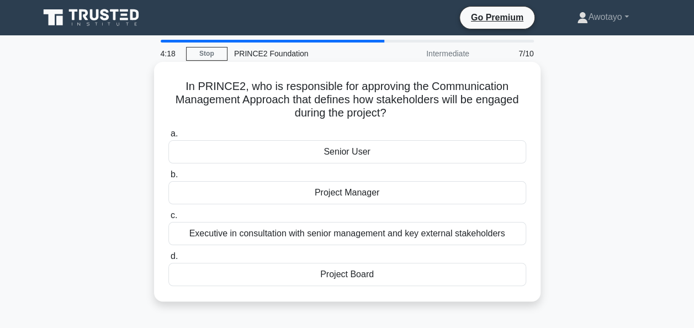
click at [368, 198] on div "Project Manager" at bounding box center [347, 192] width 358 height 23
click at [168, 178] on input "b. Project Manager" at bounding box center [168, 174] width 0 height 7
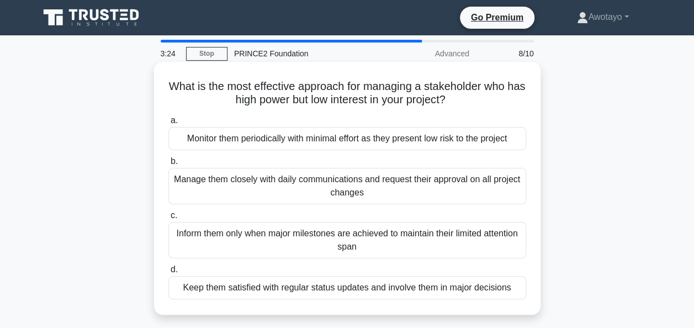
click at [395, 291] on div "Keep them satisfied with regular status updates and involve them in major decis…" at bounding box center [347, 287] width 358 height 23
click at [168, 273] on input "d. Keep them satisfied with regular status updates and involve them in major de…" at bounding box center [168, 269] width 0 height 7
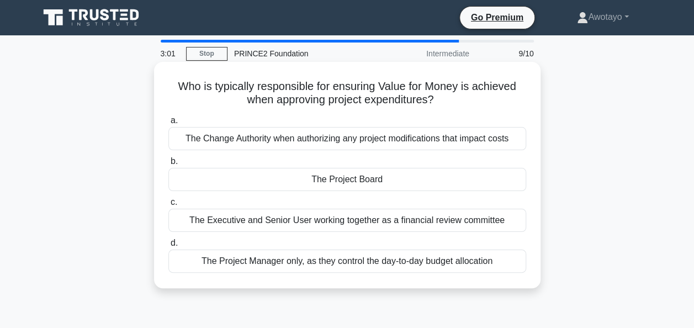
click at [368, 180] on div "The Project Board" at bounding box center [347, 179] width 358 height 23
click at [168, 165] on input "b. The Project Board" at bounding box center [168, 161] width 0 height 7
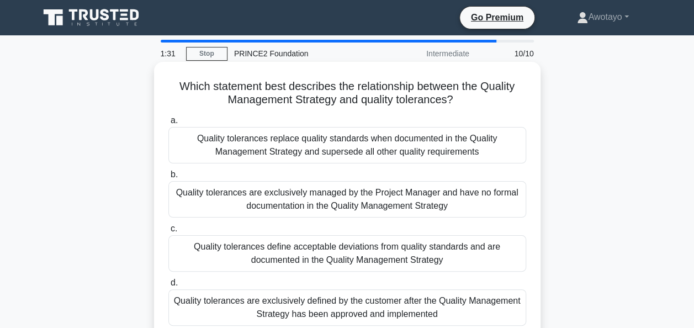
click at [438, 251] on div "Quality tolerances define acceptable deviations from quality standards and are …" at bounding box center [347, 253] width 358 height 36
click at [168, 232] on input "c. Quality tolerances define acceptable deviations from quality standards and a…" at bounding box center [168, 228] width 0 height 7
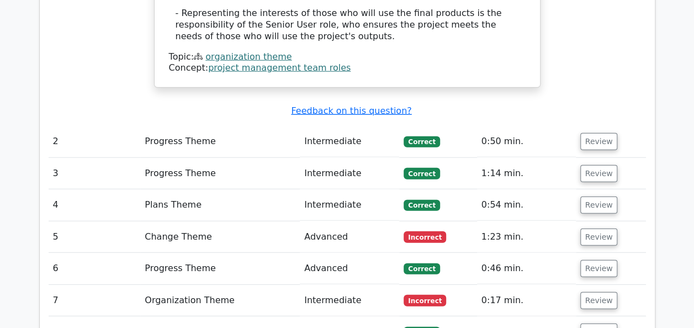
scroll to position [1344, 0]
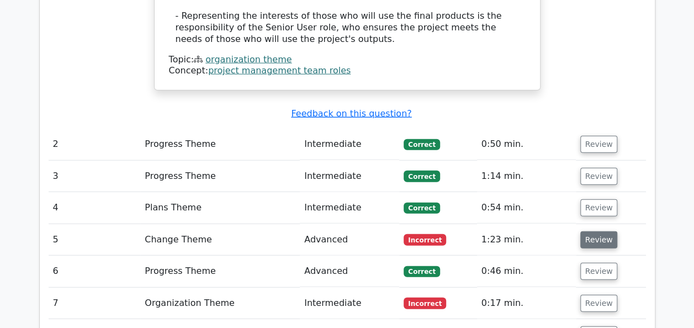
click at [592, 231] on button "Review" at bounding box center [599, 239] width 38 height 17
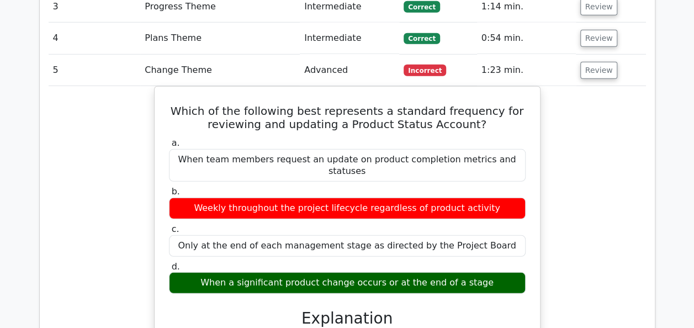
scroll to position [1513, 0]
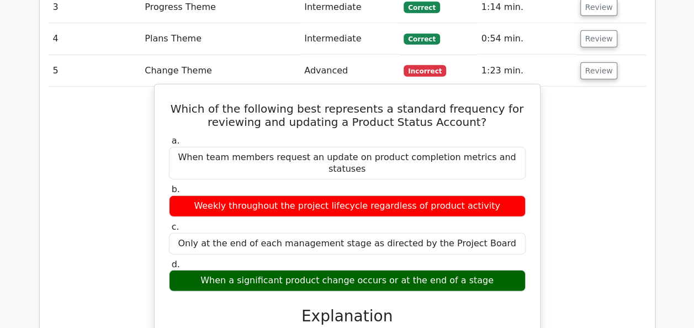
drag, startPoint x: 190, startPoint y: 51, endPoint x: 504, endPoint y: 218, distance: 356.2
copy div "Which of the following best represents a standard frequency for reviewing and u…"
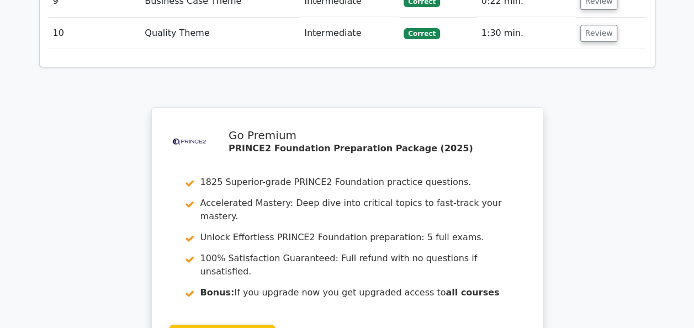
scroll to position [2440, 0]
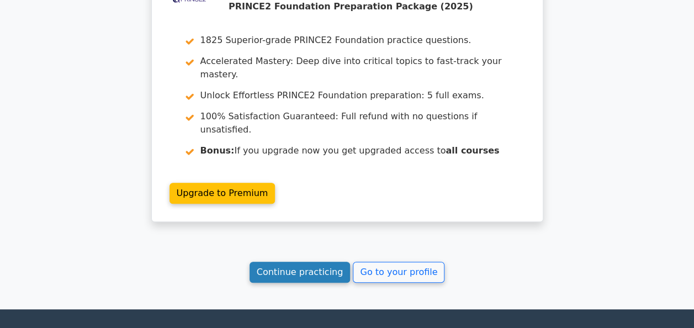
click at [281, 262] on link "Continue practicing" at bounding box center [299, 272] width 101 height 21
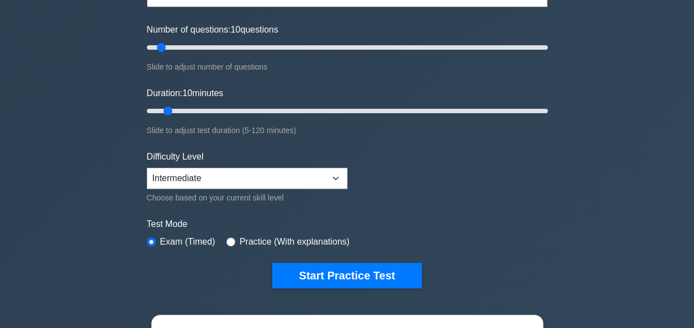
scroll to position [131, 0]
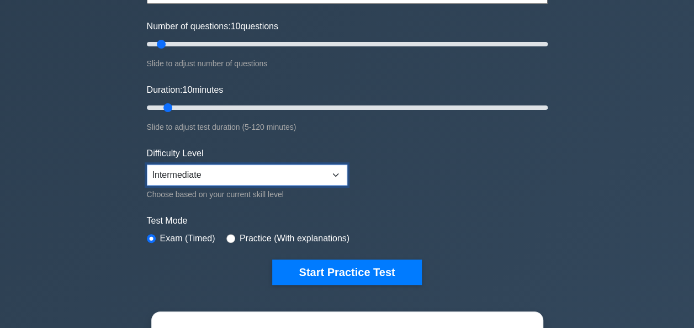
click at [334, 167] on select "Beginner Intermediate Expert" at bounding box center [247, 174] width 200 height 21
select select "beginner"
click at [147, 164] on select "Beginner Intermediate Expert" at bounding box center [247, 174] width 200 height 21
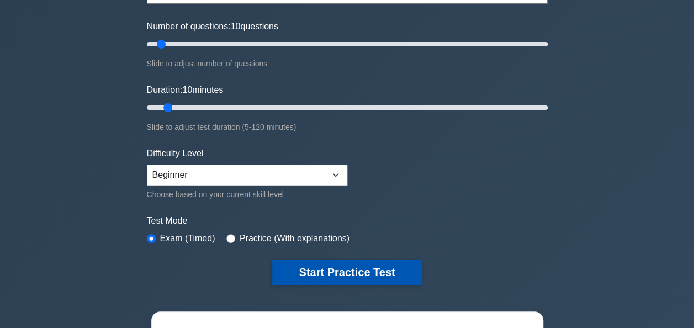
click at [344, 266] on button "Start Practice Test" at bounding box center [346, 271] width 149 height 25
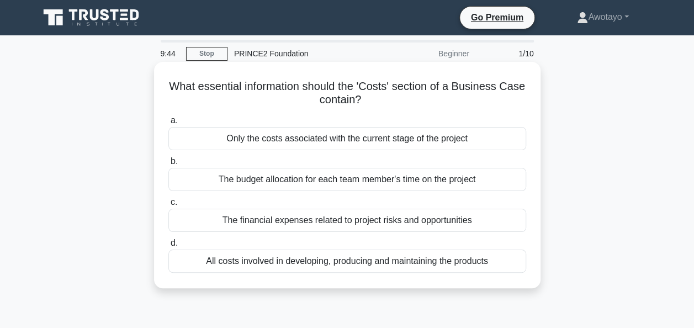
click at [322, 265] on div "All costs involved in developing, producing and maintaining the products" at bounding box center [347, 260] width 358 height 23
click at [168, 247] on input "d. All costs involved in developing, producing and maintaining the products" at bounding box center [168, 243] width 0 height 7
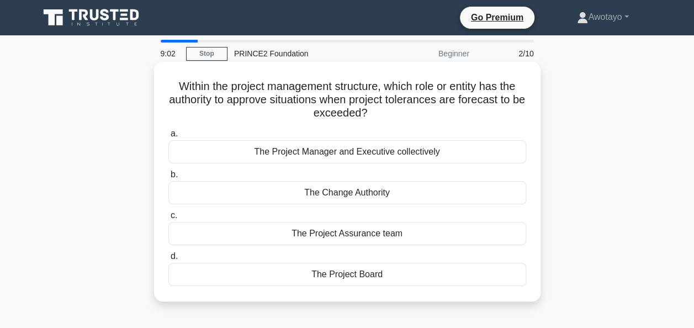
click at [409, 150] on div "The Project Manager and Executive collectively" at bounding box center [347, 151] width 358 height 23
click at [168, 137] on input "a. The Project Manager and Executive collectively" at bounding box center [168, 133] width 0 height 7
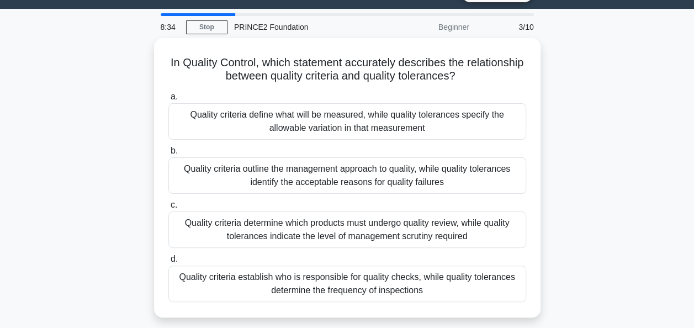
scroll to position [30, 0]
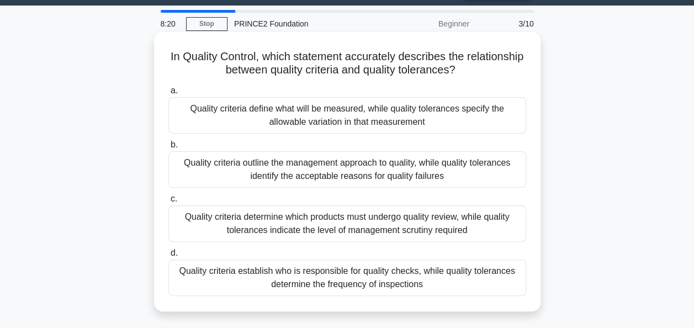
click at [438, 111] on div "Quality criteria define what will be measured, while quality tolerances specify…" at bounding box center [347, 115] width 358 height 36
click at [168, 94] on input "a. Quality criteria define what will be measured, while quality tolerances spec…" at bounding box center [168, 90] width 0 height 7
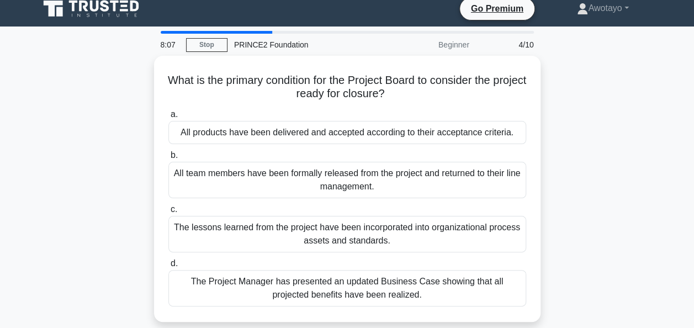
scroll to position [15, 0]
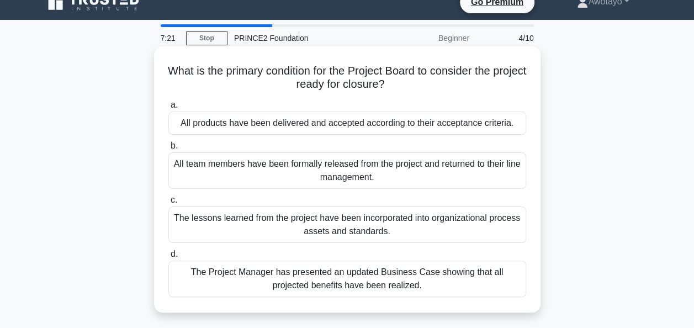
click at [423, 127] on div "All products have been delivered and accepted according to their acceptance cri…" at bounding box center [347, 122] width 358 height 23
click at [168, 109] on input "a. All products have been delivered and accepted according to their acceptance …" at bounding box center [168, 105] width 0 height 7
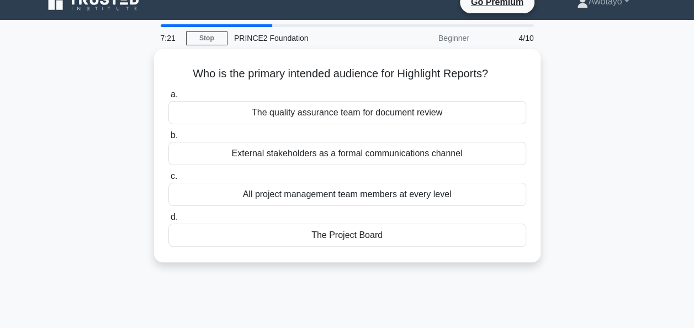
scroll to position [0, 0]
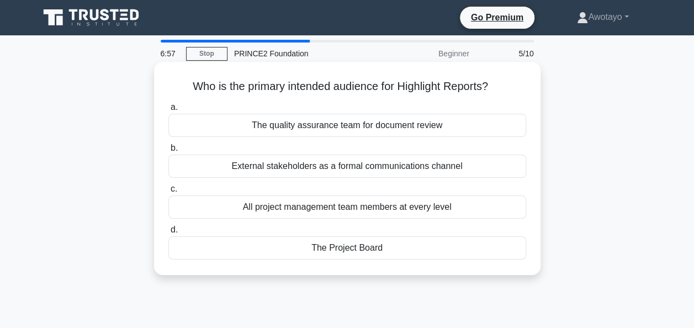
click at [408, 252] on div "The Project Board" at bounding box center [347, 247] width 358 height 23
click at [168, 233] on input "d. The Project Board" at bounding box center [168, 229] width 0 height 7
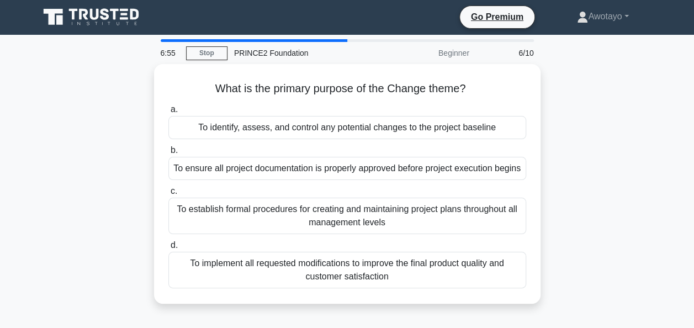
scroll to position [2, 0]
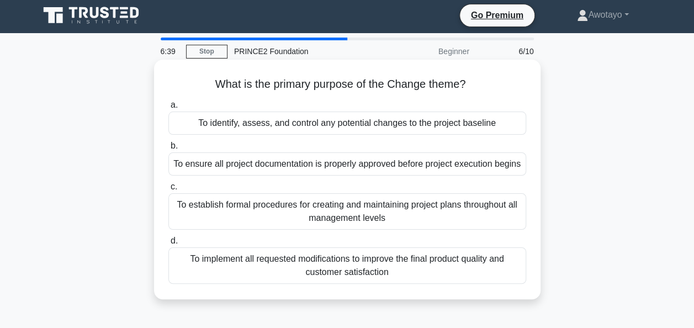
click at [414, 126] on div "To identify, assess, and control any potential changes to the project baseline" at bounding box center [347, 122] width 358 height 23
click at [168, 109] on input "a. To identify, assess, and control any potential changes to the project baseli…" at bounding box center [168, 105] width 0 height 7
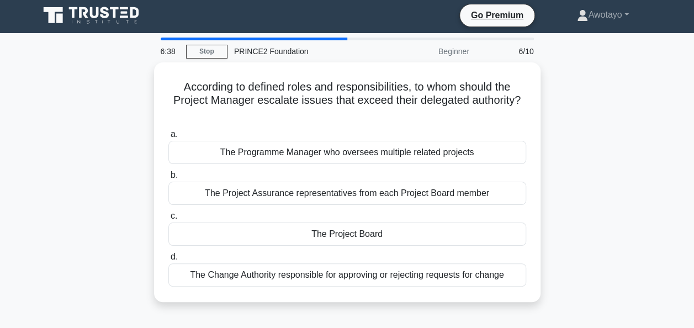
scroll to position [0, 0]
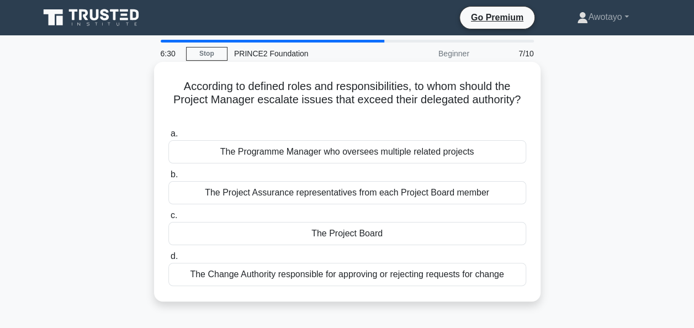
click at [353, 233] on div "The Project Board" at bounding box center [347, 233] width 358 height 23
click at [168, 219] on input "c. The Project Board" at bounding box center [168, 215] width 0 height 7
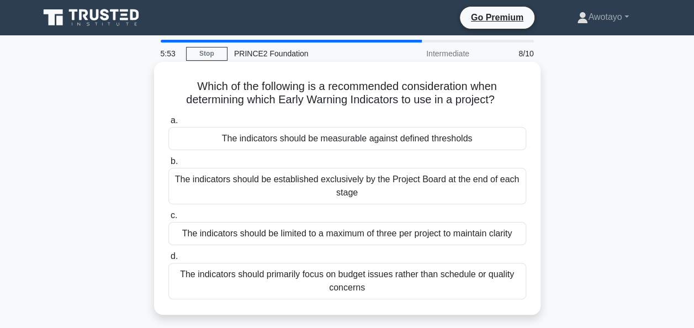
click at [350, 143] on div "The indicators should be measurable against defined thresholds" at bounding box center [347, 138] width 358 height 23
click at [168, 124] on input "a. The indicators should be measurable against defined thresholds" at bounding box center [168, 120] width 0 height 7
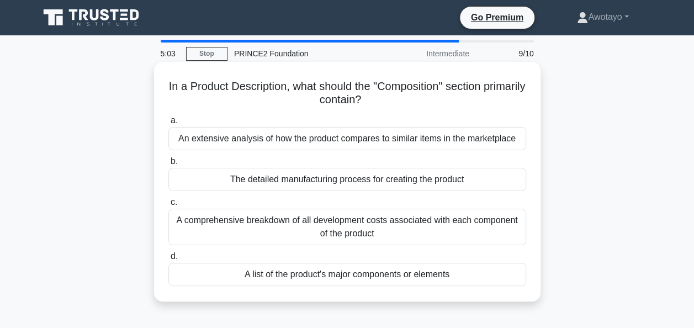
click at [439, 274] on div "A list of the product's major components or elements" at bounding box center [347, 274] width 358 height 23
click at [168, 260] on input "d. A list of the product's major components or elements" at bounding box center [168, 256] width 0 height 7
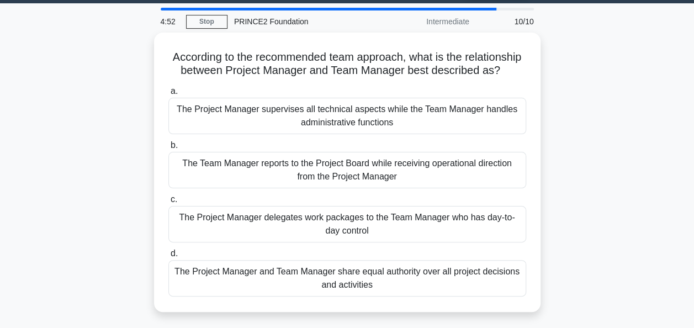
scroll to position [35, 0]
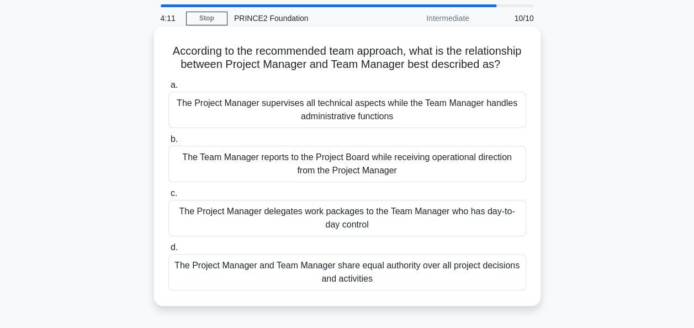
click at [349, 230] on div "The Project Manager delegates work packages to the Team Manager who has day-to-…" at bounding box center [347, 218] width 358 height 36
click at [168, 197] on input "c. The Project Manager delegates work packages to the Team Manager who has day-…" at bounding box center [168, 193] width 0 height 7
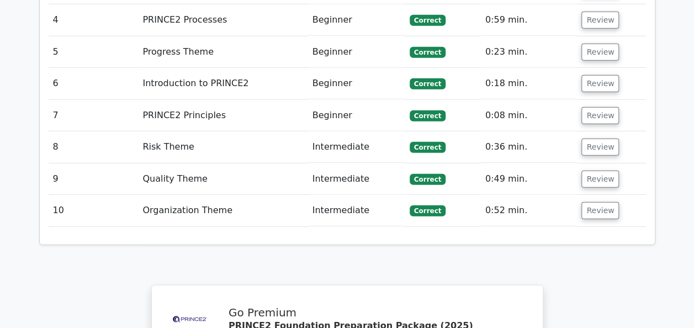
scroll to position [1529, 0]
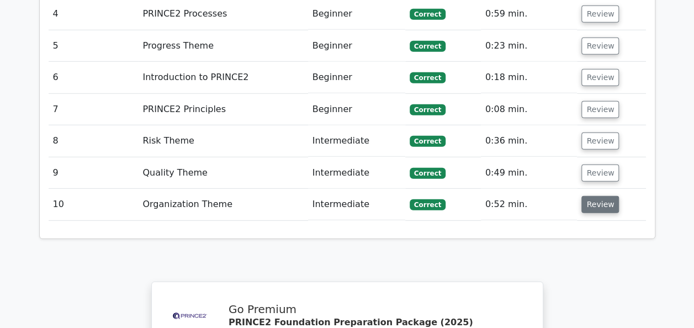
click at [587, 196] on button "Review" at bounding box center [600, 204] width 38 height 17
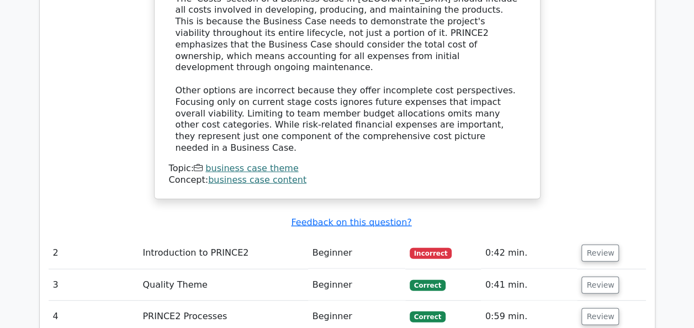
scroll to position [1209, 0]
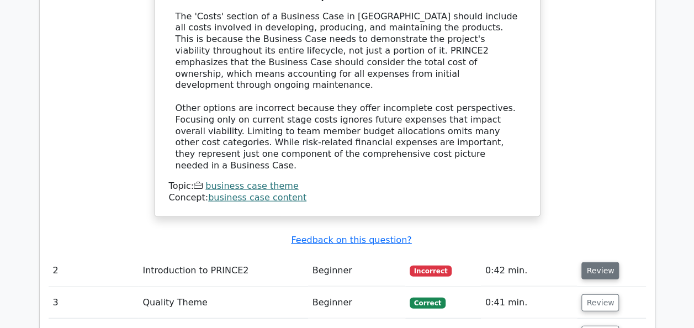
click at [606, 262] on button "Review" at bounding box center [600, 270] width 38 height 17
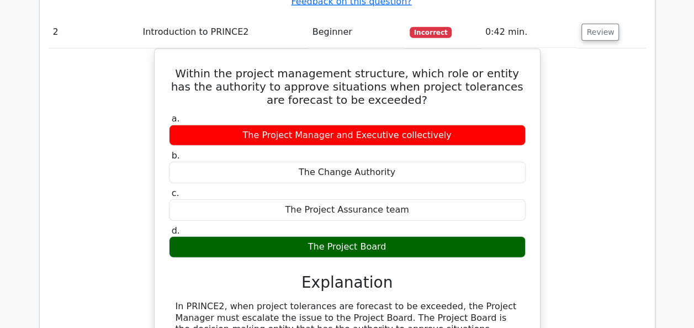
scroll to position [1446, 0]
